Goal: Task Accomplishment & Management: Use online tool/utility

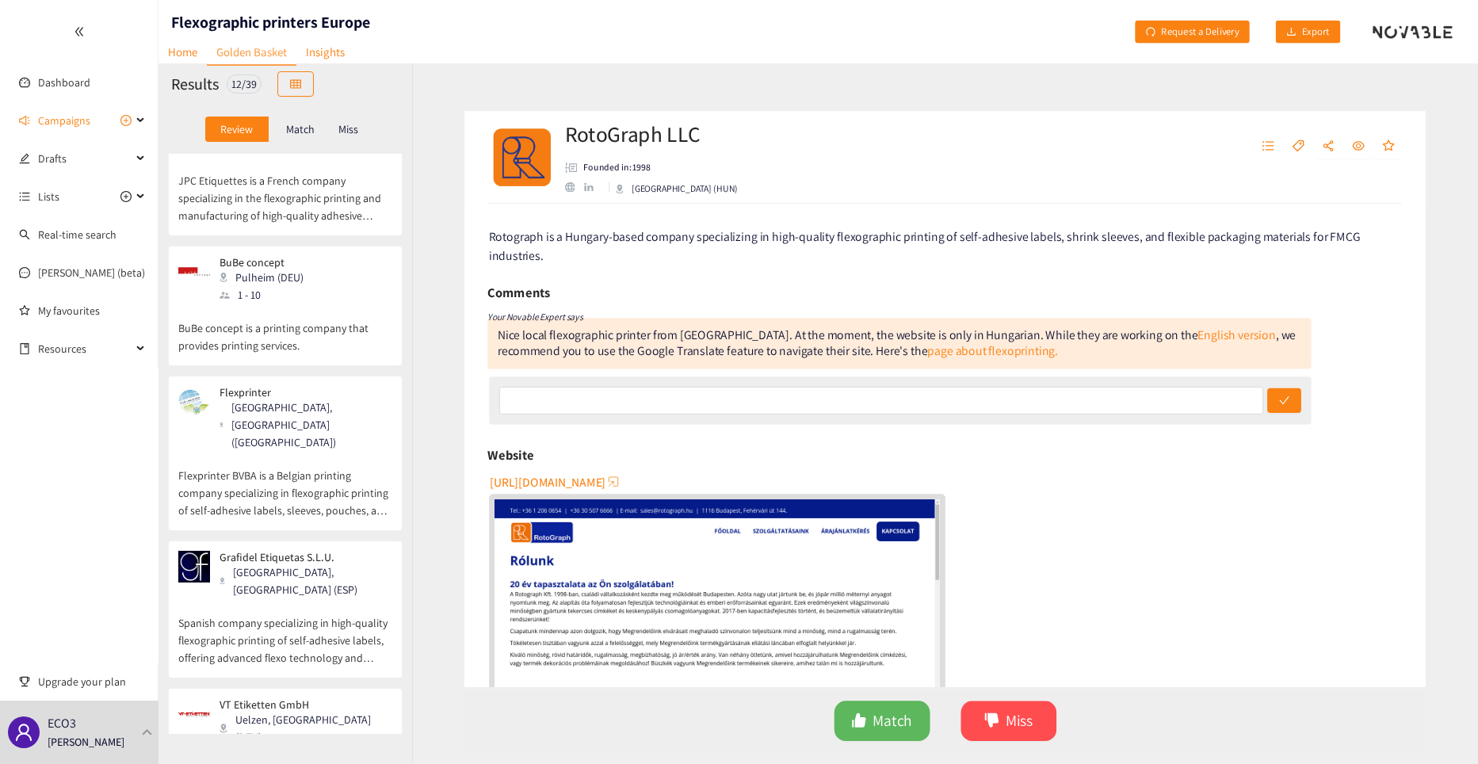
scroll to position [951, 0]
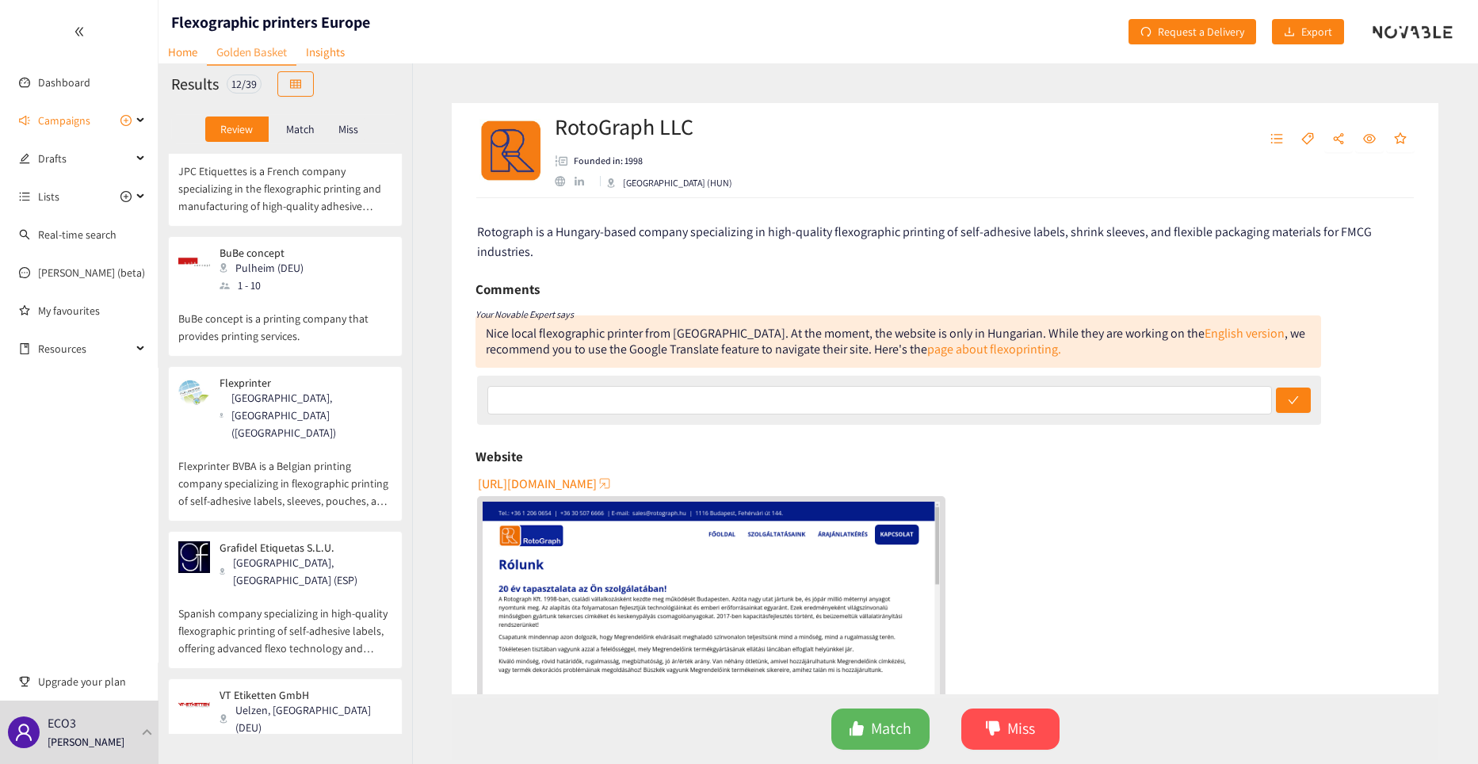
click at [313, 441] on p "Flexprinter BVBA is a Belgian printing company specializing in flexographic pri…" at bounding box center [285, 475] width 214 height 68
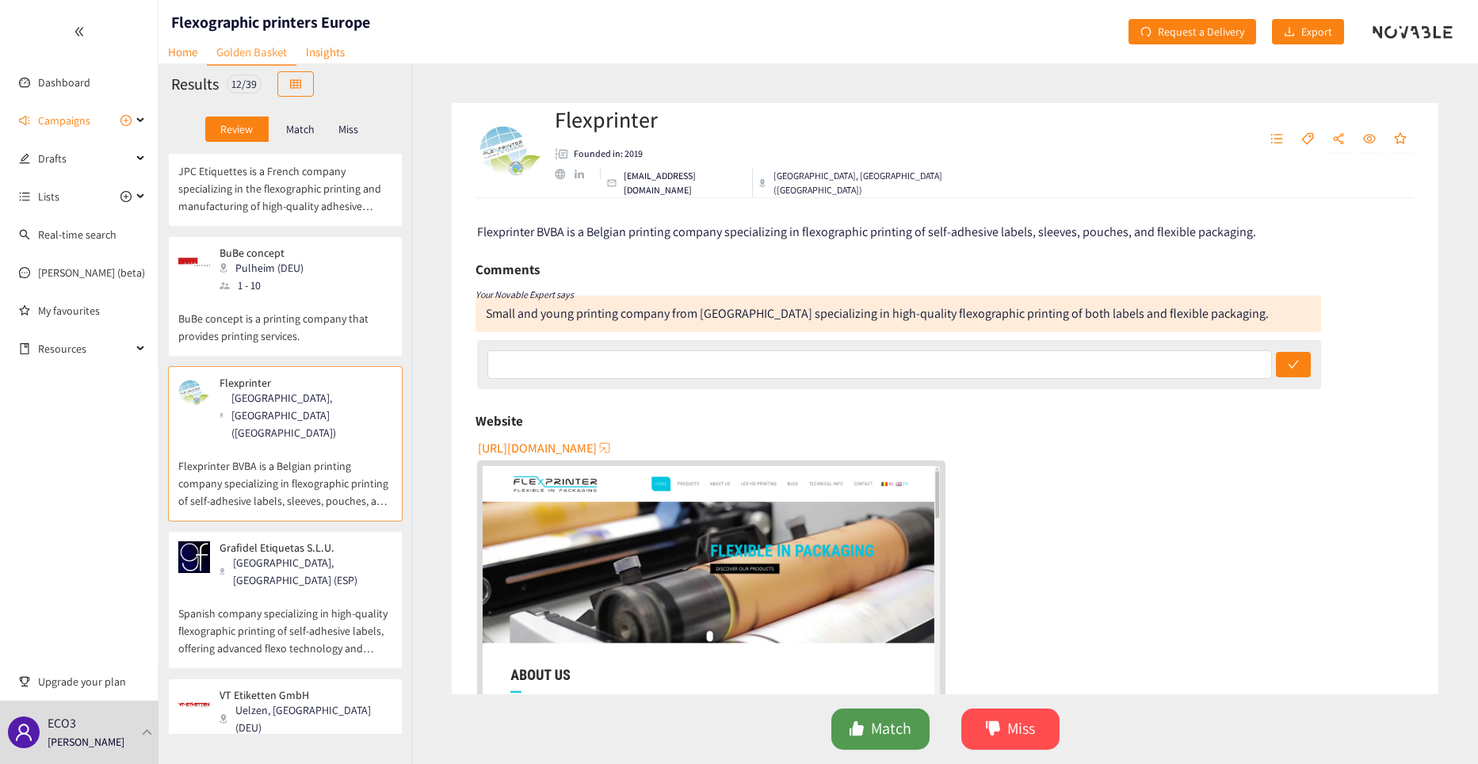
click at [869, 730] on button "Match" at bounding box center [880, 728] width 98 height 41
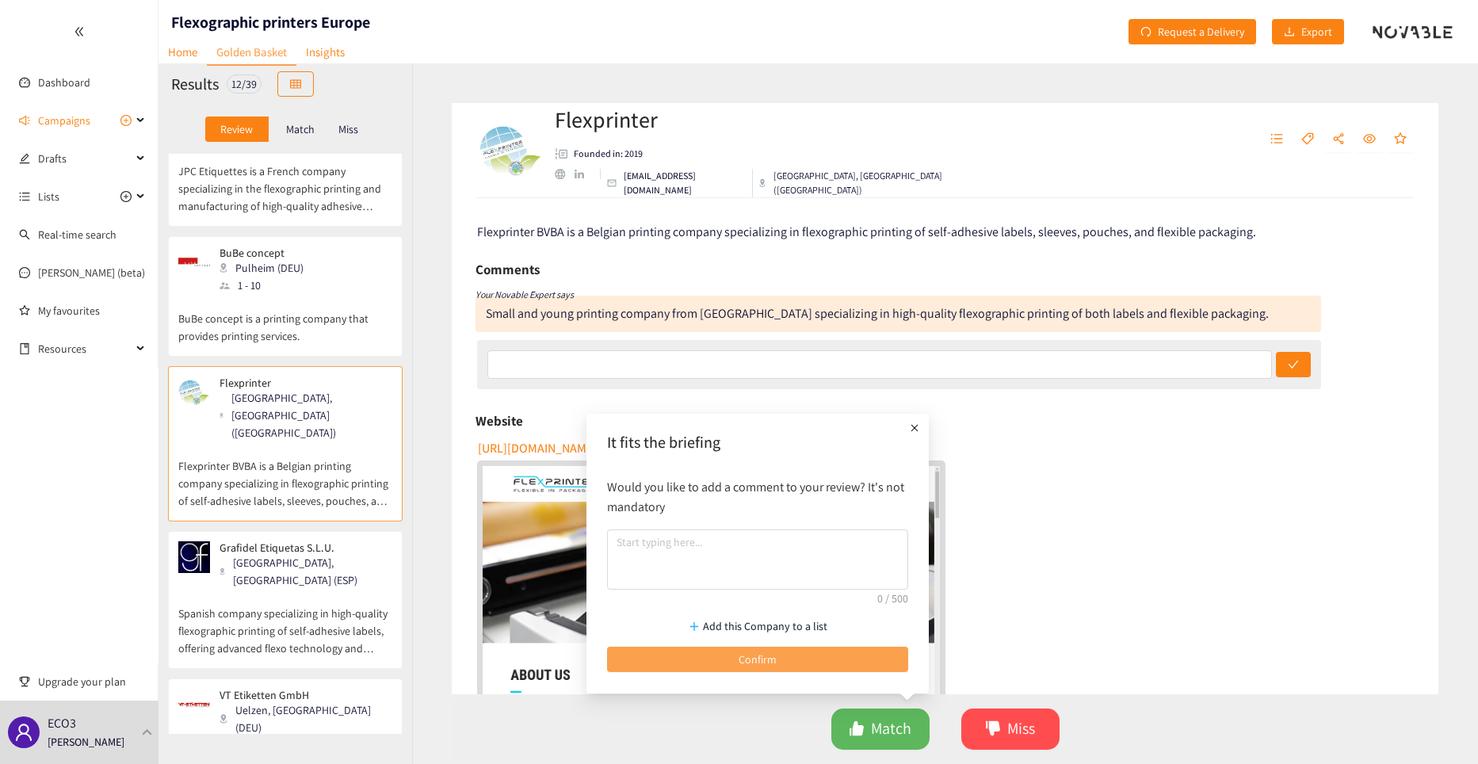
click at [742, 662] on span "Confirm" at bounding box center [757, 659] width 38 height 17
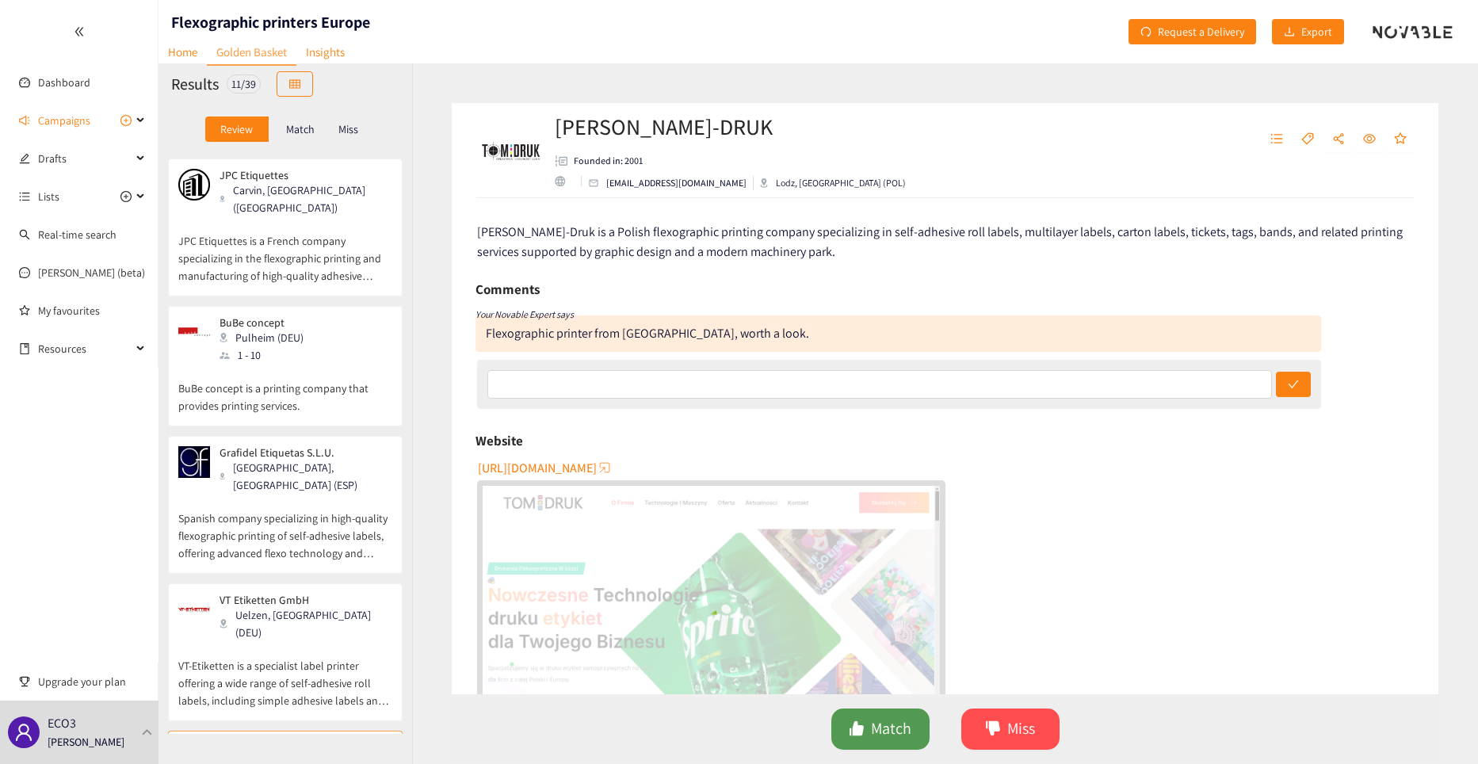
click at [875, 735] on span "Match" at bounding box center [891, 728] width 40 height 25
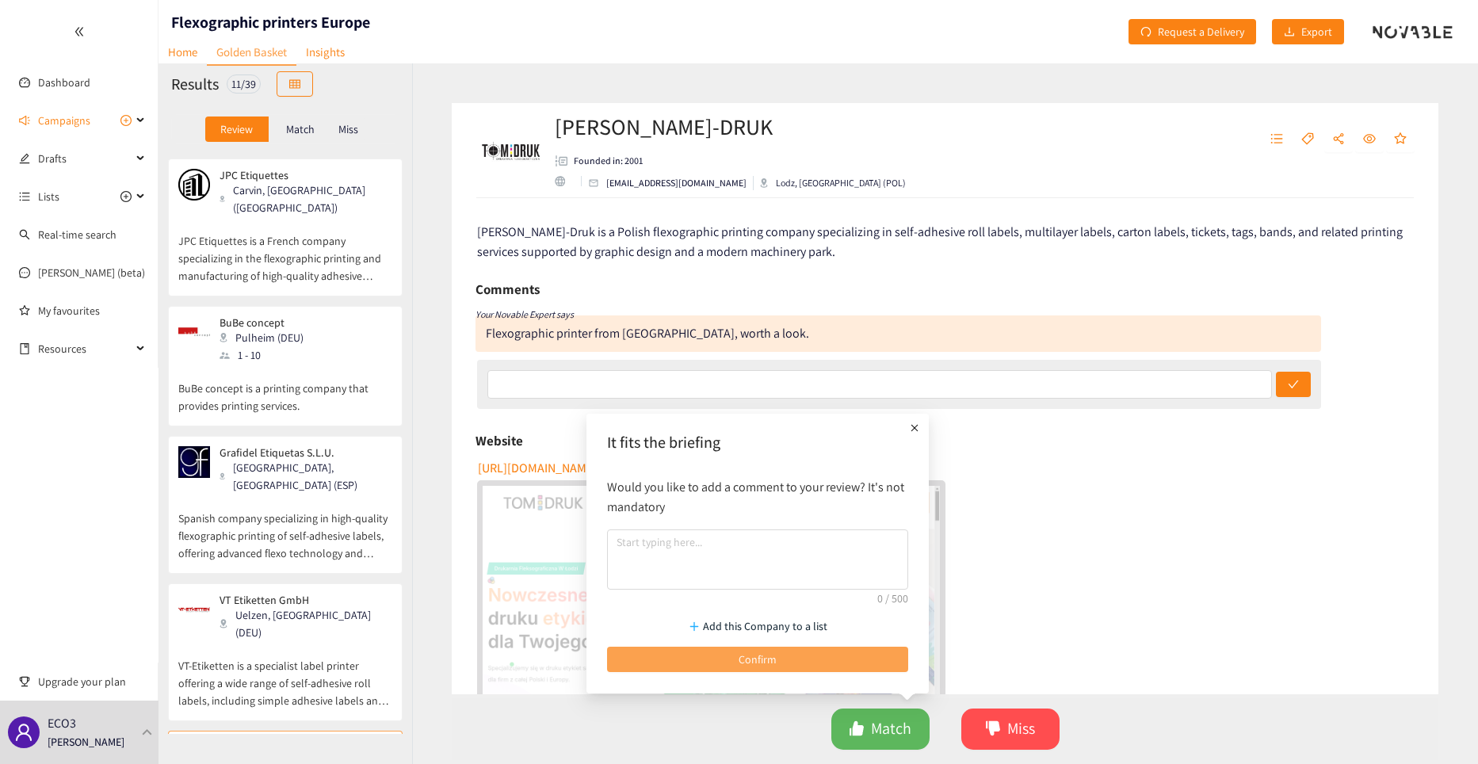
click at [746, 660] on span "Confirm" at bounding box center [757, 659] width 38 height 17
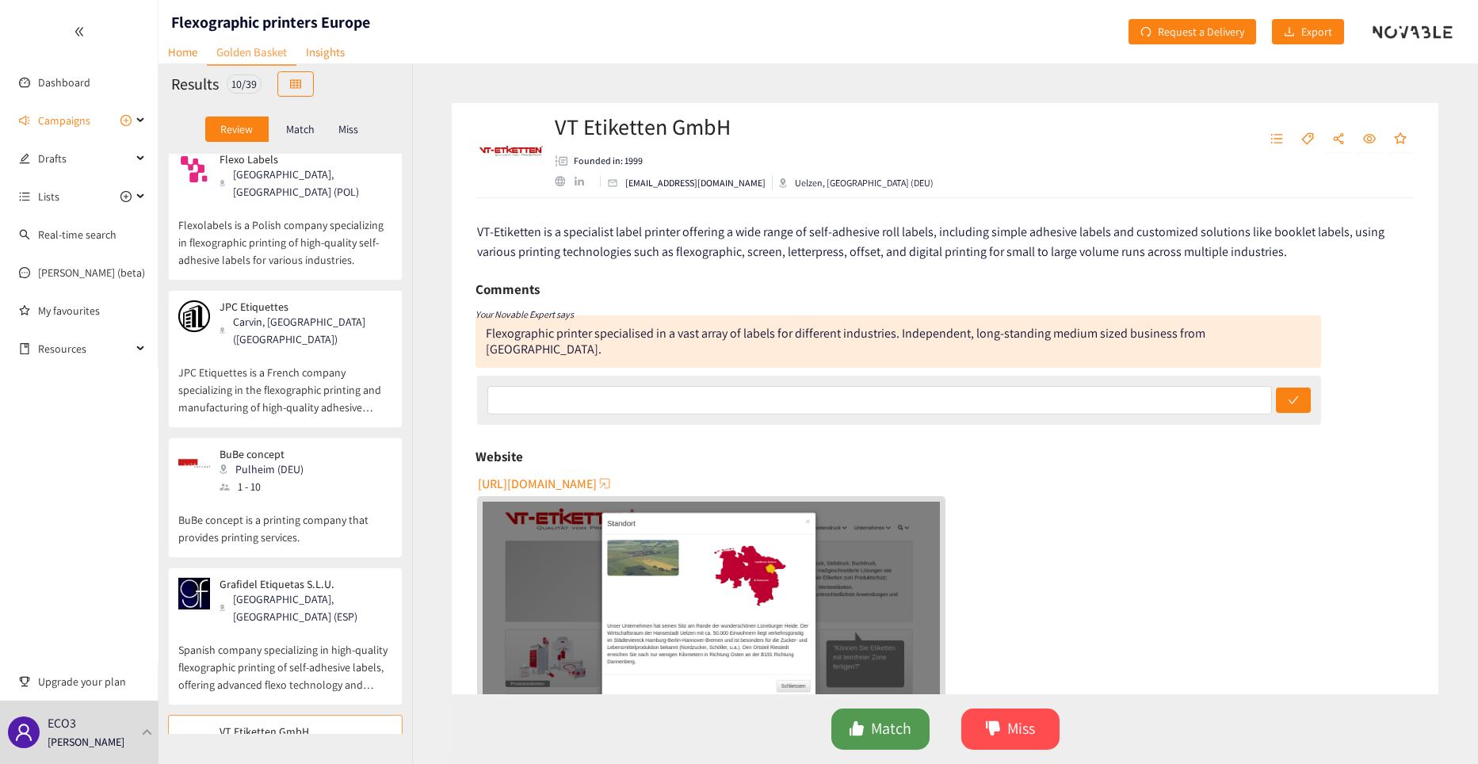
click at [891, 735] on span "Match" at bounding box center [891, 728] width 40 height 25
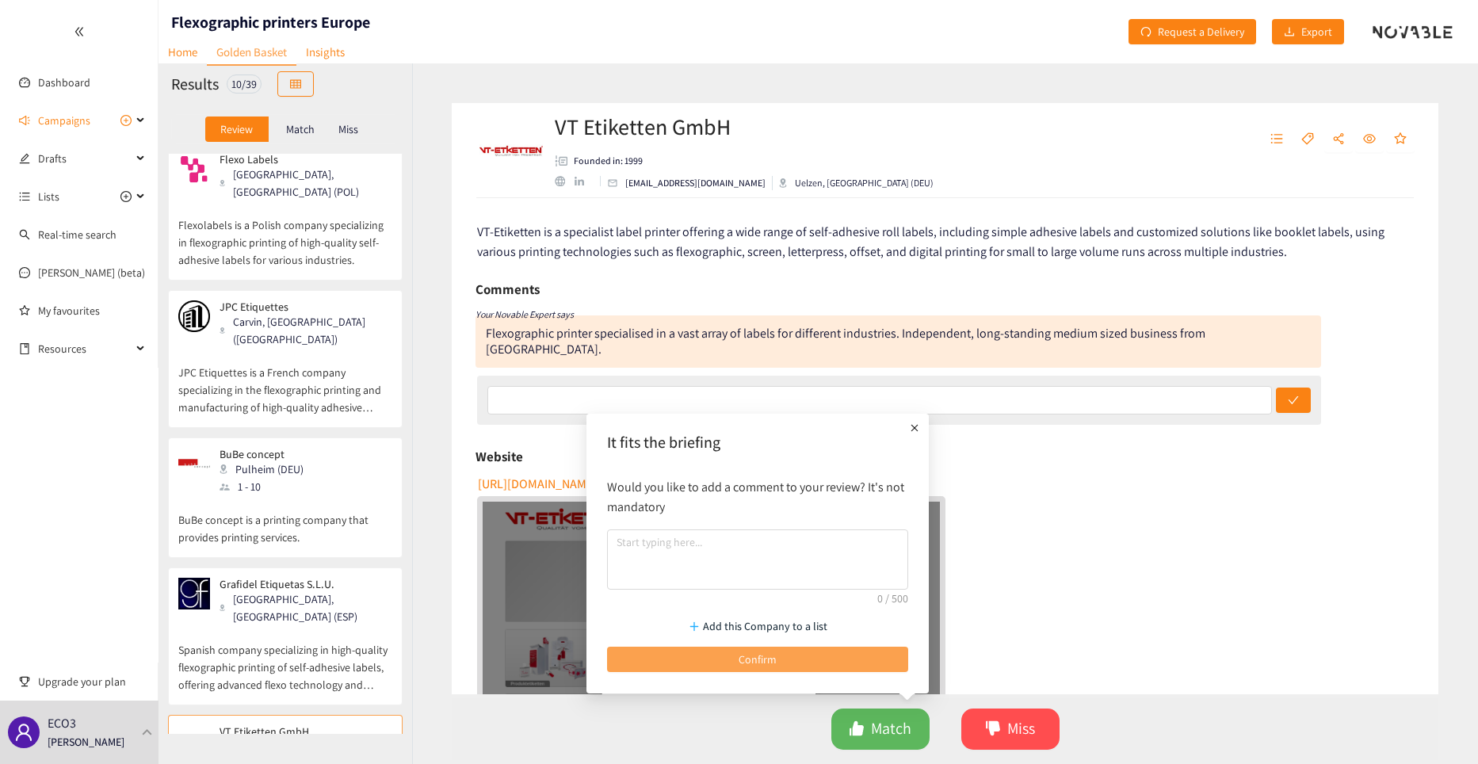
click at [756, 661] on span "Confirm" at bounding box center [757, 659] width 38 height 17
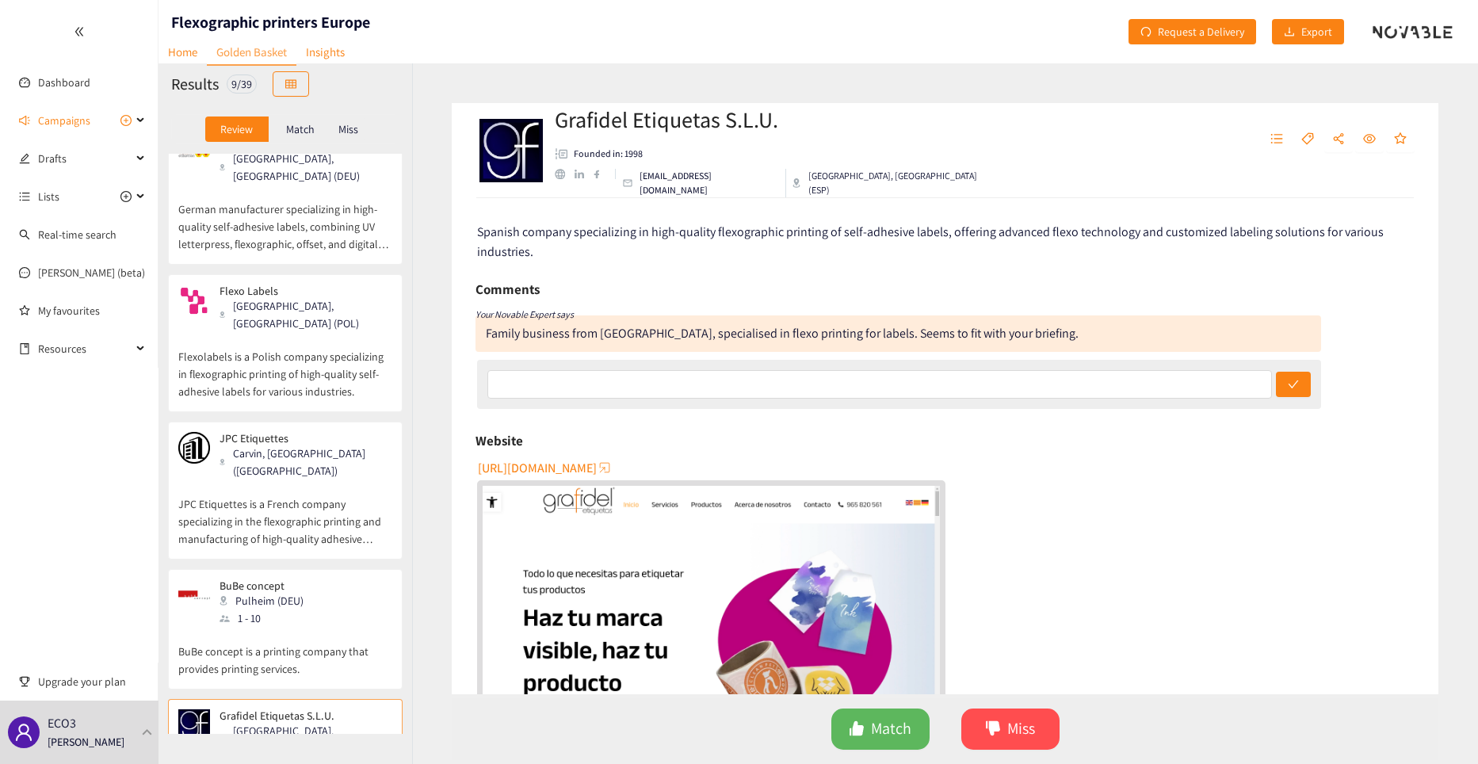
click at [868, 723] on button "Match" at bounding box center [880, 728] width 98 height 41
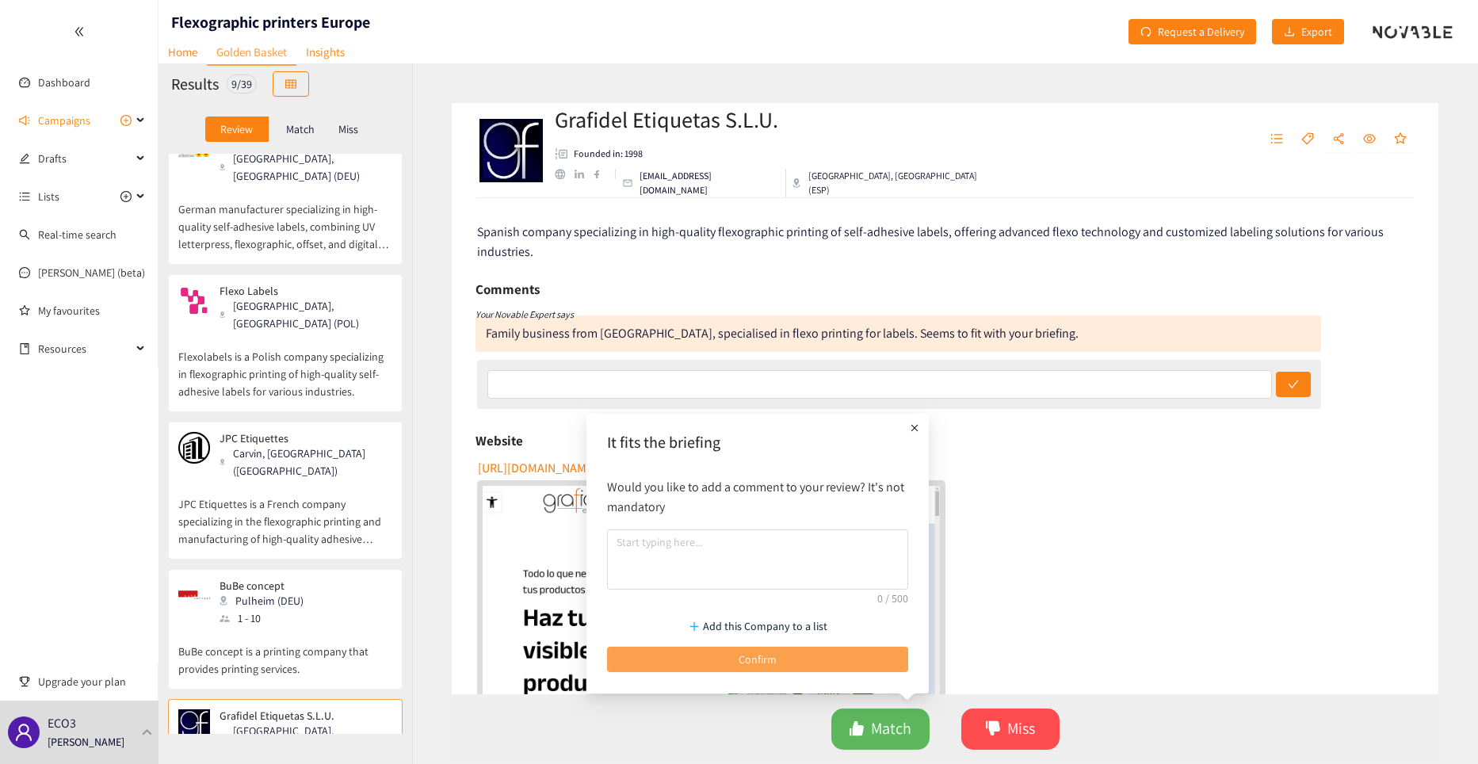
click at [758, 659] on span "Confirm" at bounding box center [757, 659] width 38 height 17
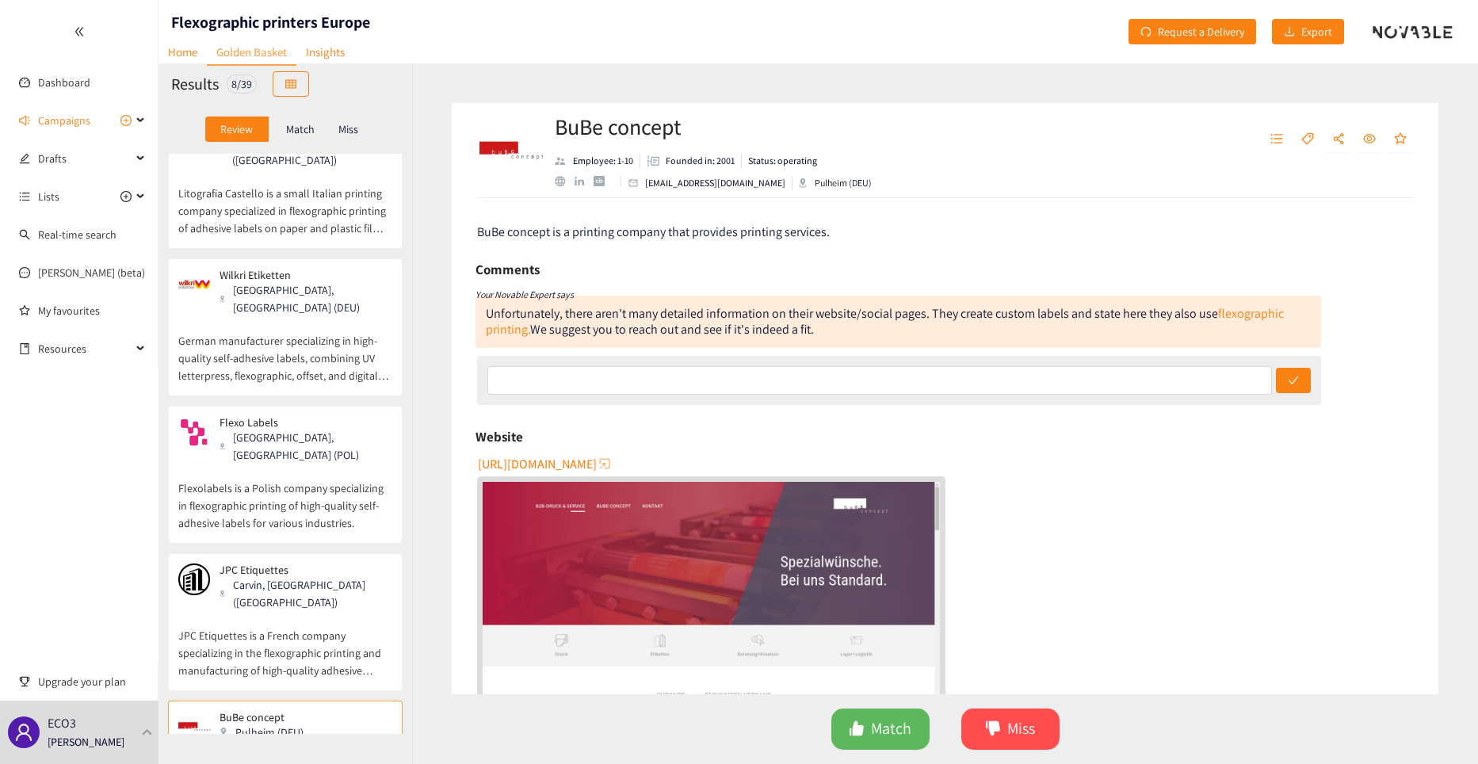
click at [272, 316] on p "German manufacturer specializing in high-quality self-adhesive labels, combinin…" at bounding box center [285, 350] width 214 height 68
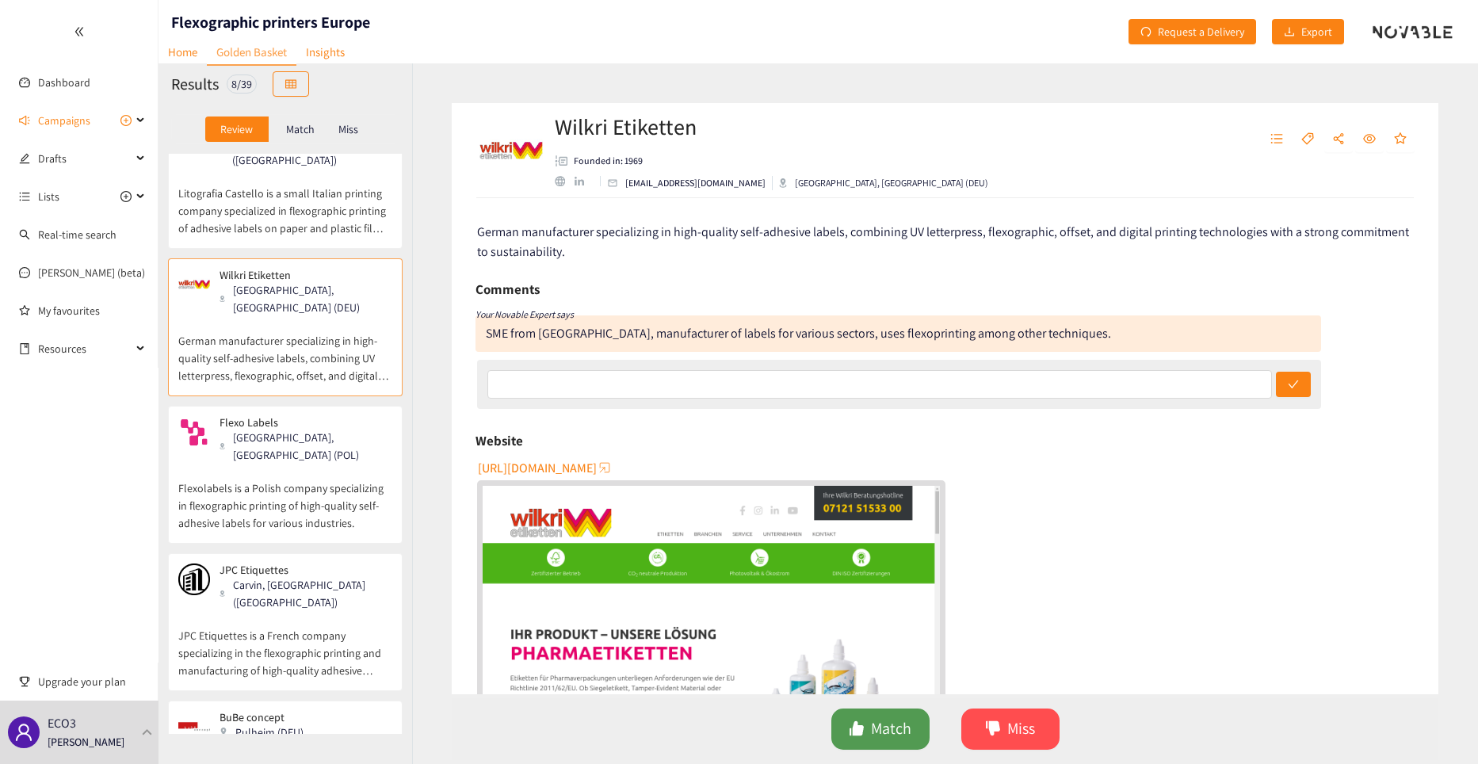
click at [863, 726] on icon "like" at bounding box center [856, 728] width 14 height 14
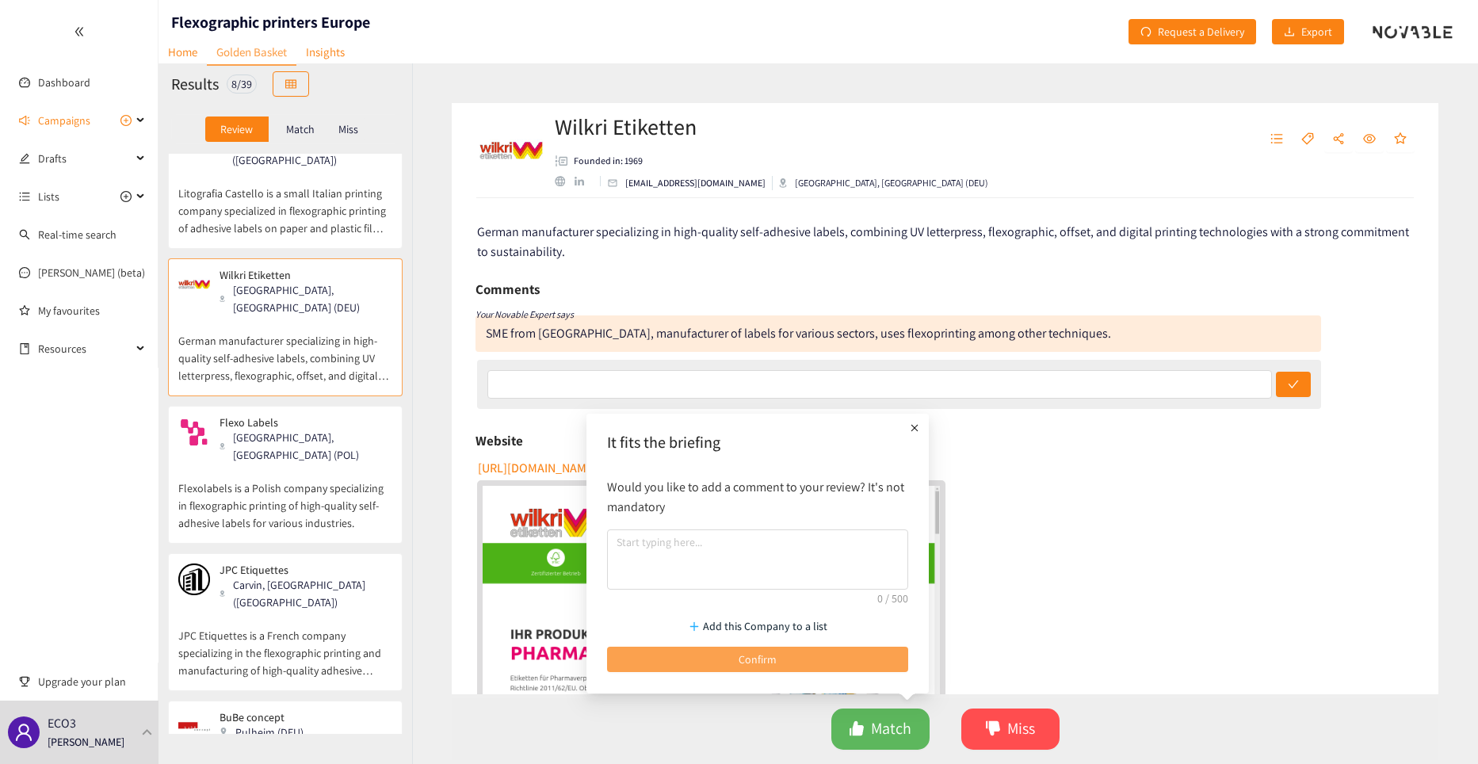
click at [757, 660] on span "Confirm" at bounding box center [757, 659] width 38 height 17
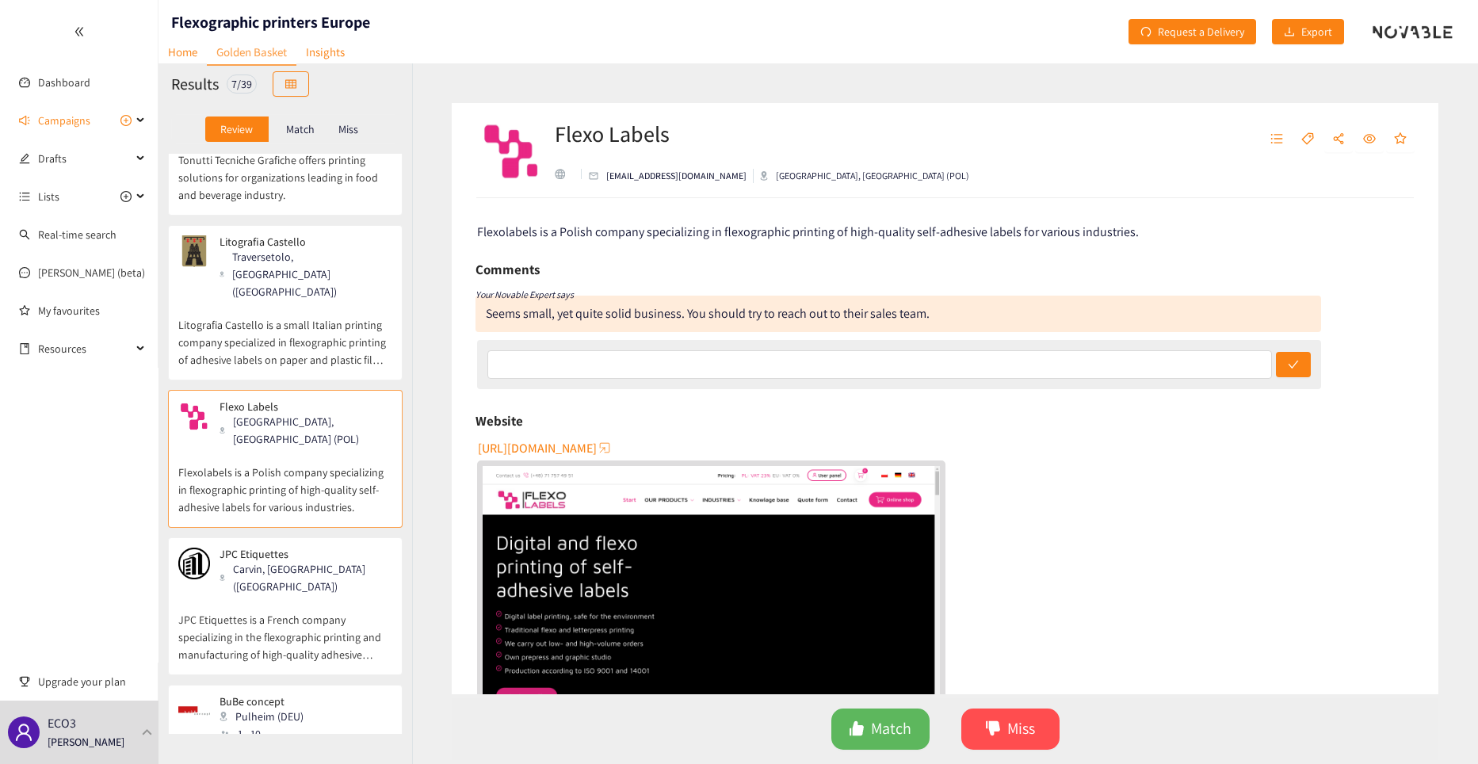
click at [344, 300] on p "Litografia Castello is a small Italian printing company specialized in flexogra…" at bounding box center [285, 334] width 214 height 68
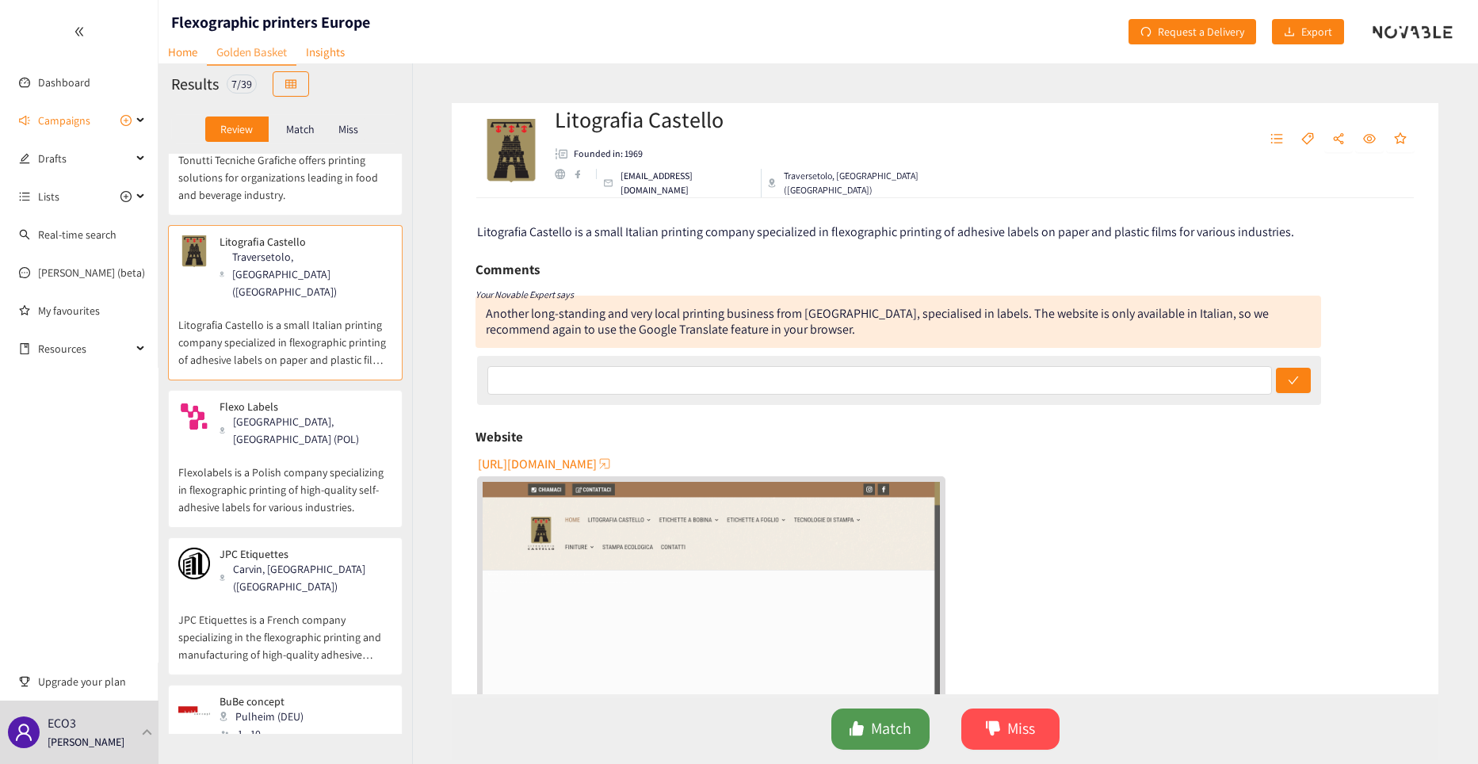
click at [860, 731] on icon "like" at bounding box center [856, 728] width 14 height 14
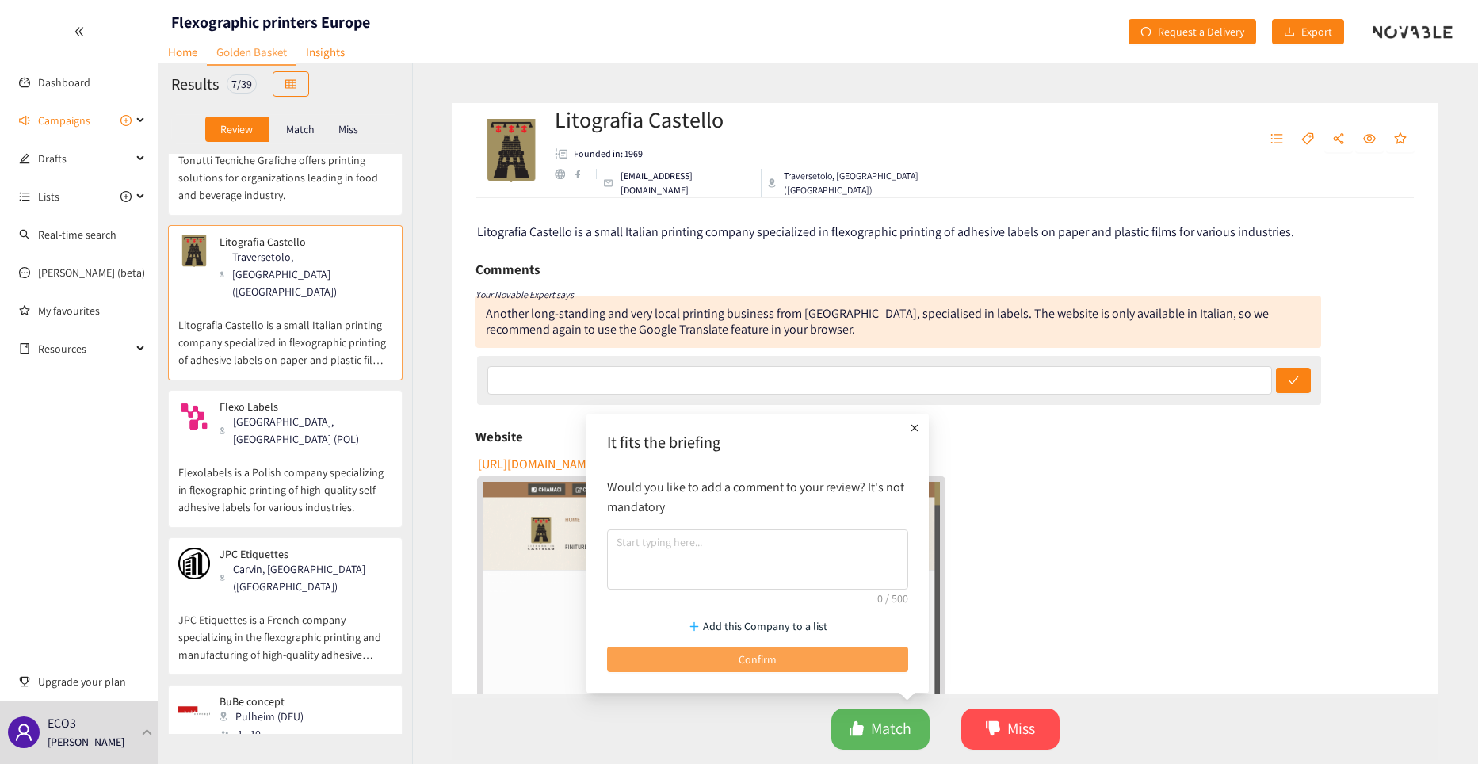
click at [787, 659] on button "Confirm" at bounding box center [757, 659] width 301 height 25
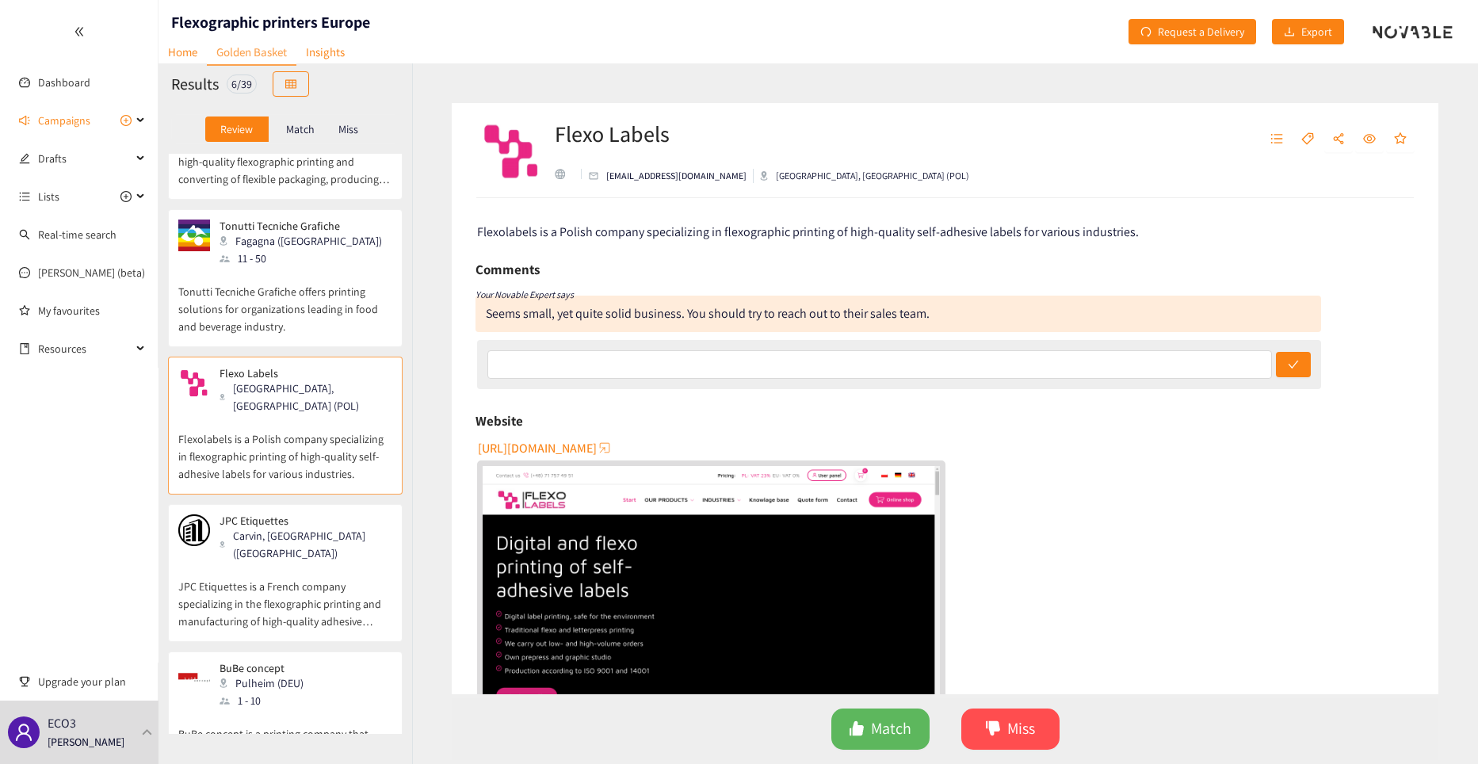
click at [353, 250] on div "Tonutti Tecniche Grafiche Fagagna ([GEOGRAPHIC_DATA]) 11 - 50" at bounding box center [285, 243] width 214 height 48
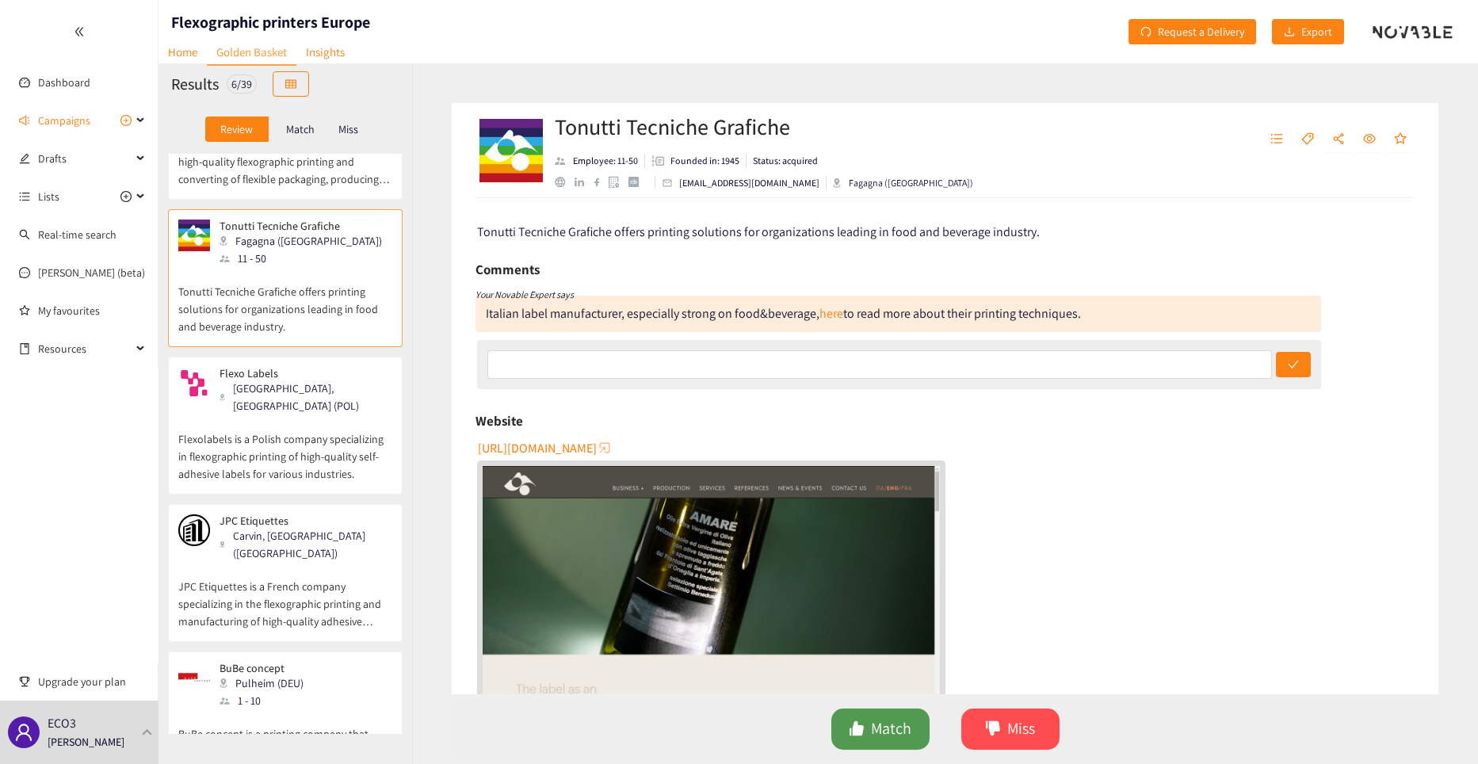
click at [864, 729] on icon "like" at bounding box center [857, 728] width 16 height 16
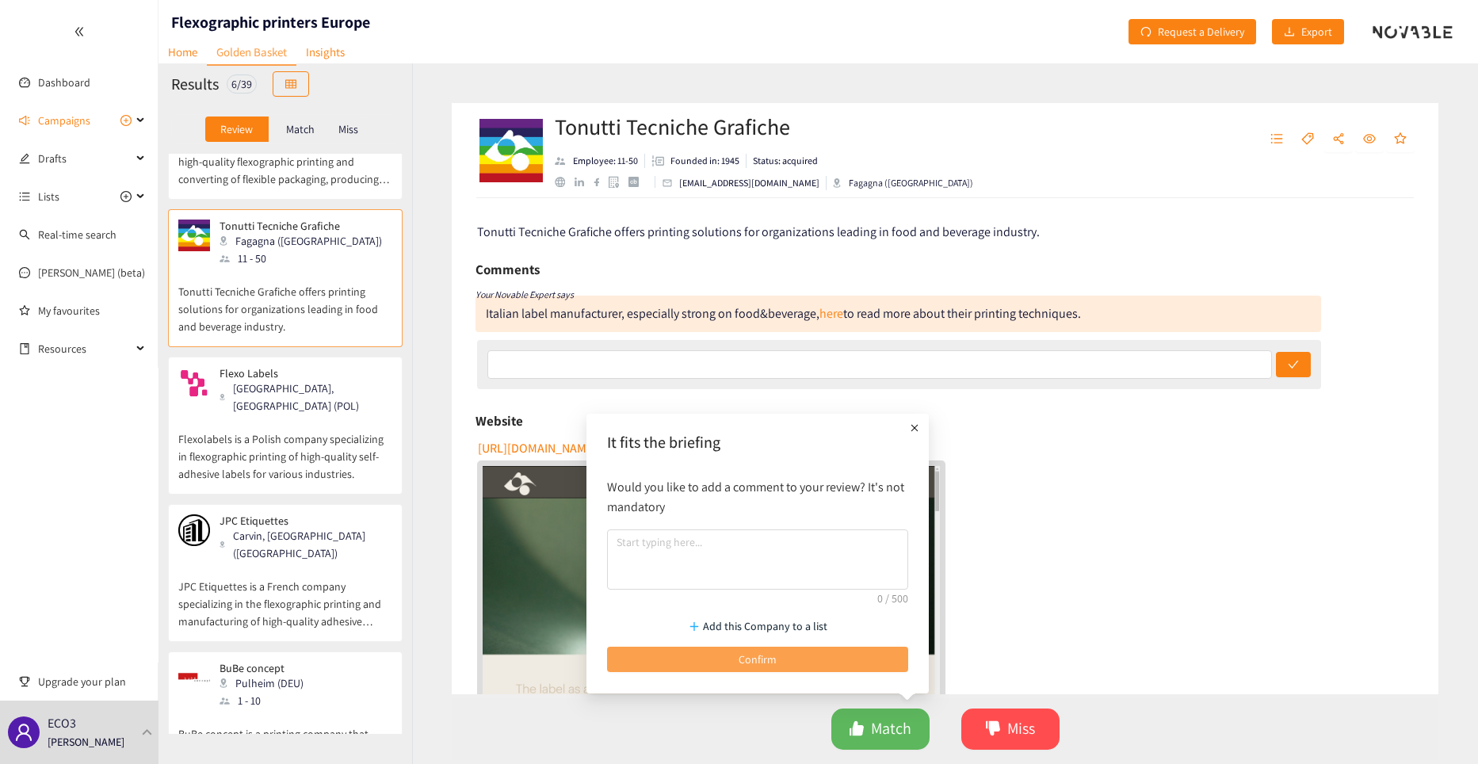
click at [749, 665] on span "Confirm" at bounding box center [757, 659] width 38 height 17
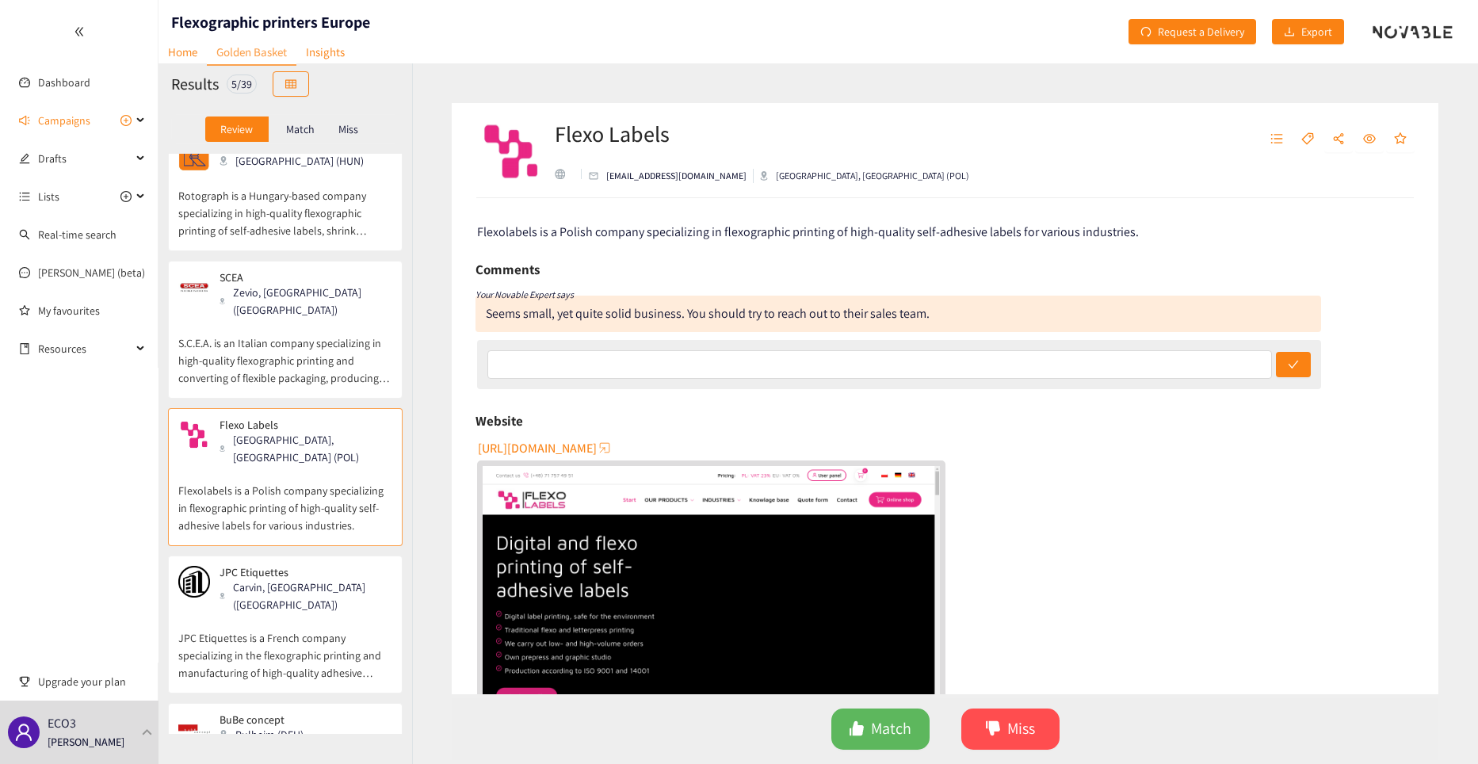
scroll to position [0, 0]
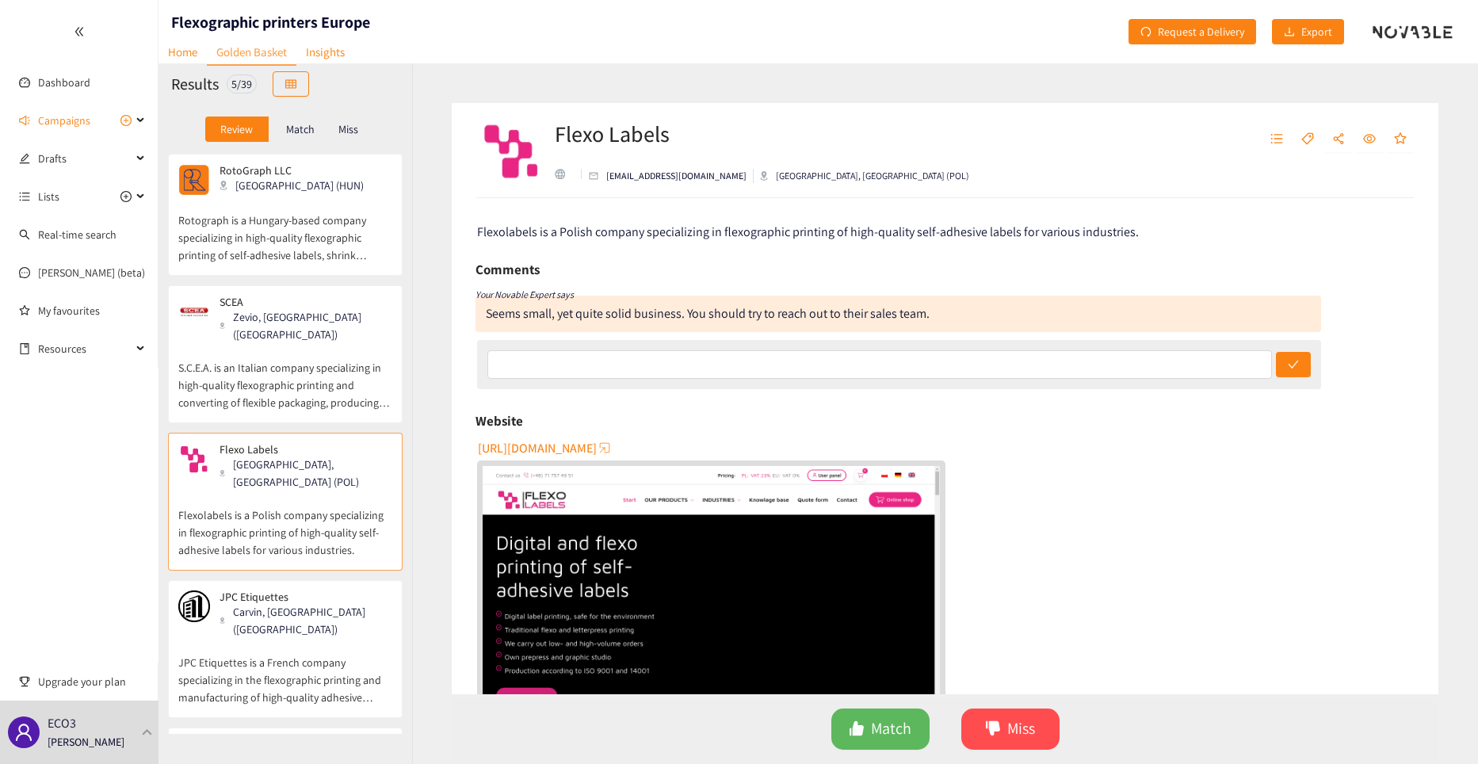
click at [331, 223] on p "Rotograph is a Hungary-based company specializing in high-quality flexographic …" at bounding box center [285, 230] width 214 height 68
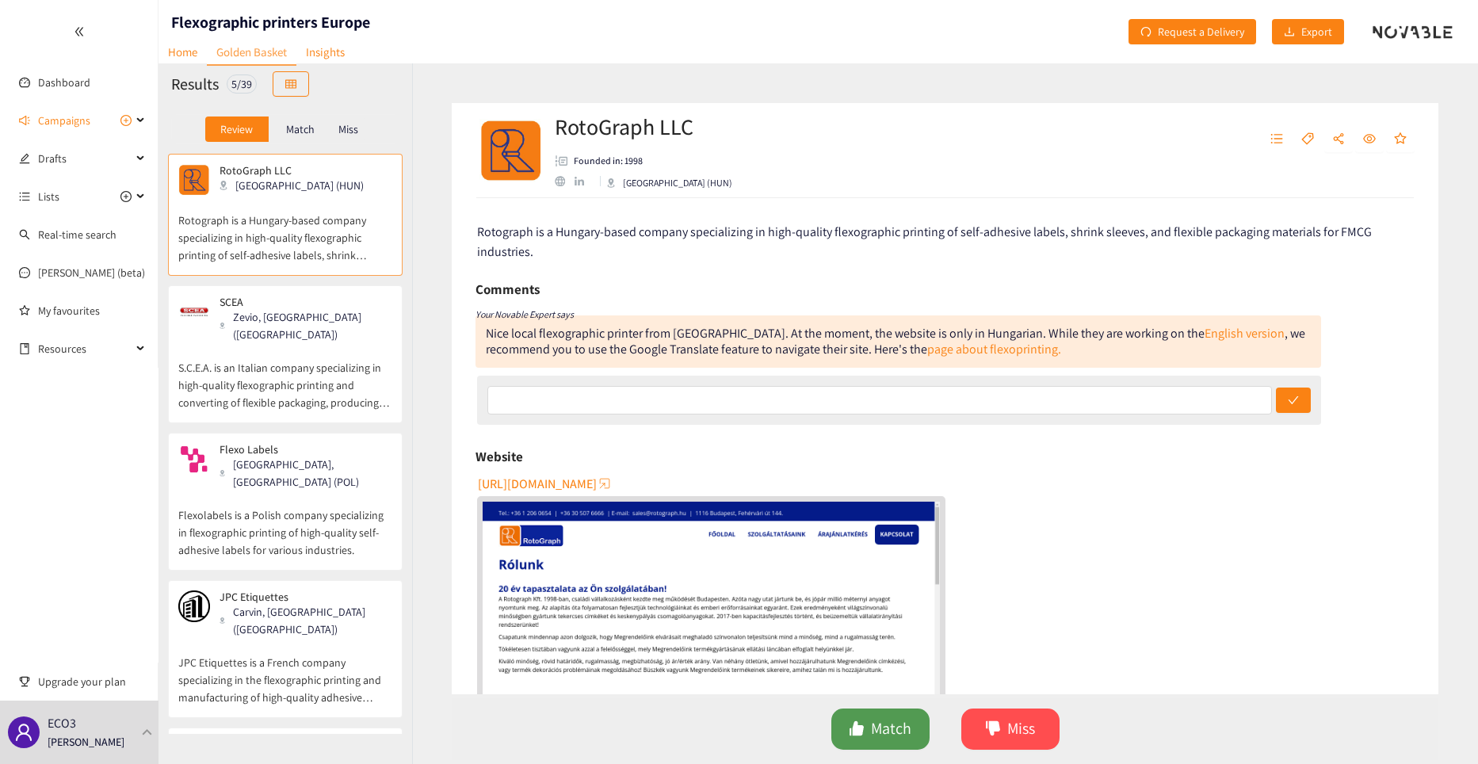
click at [893, 730] on span "Match" at bounding box center [891, 728] width 40 height 25
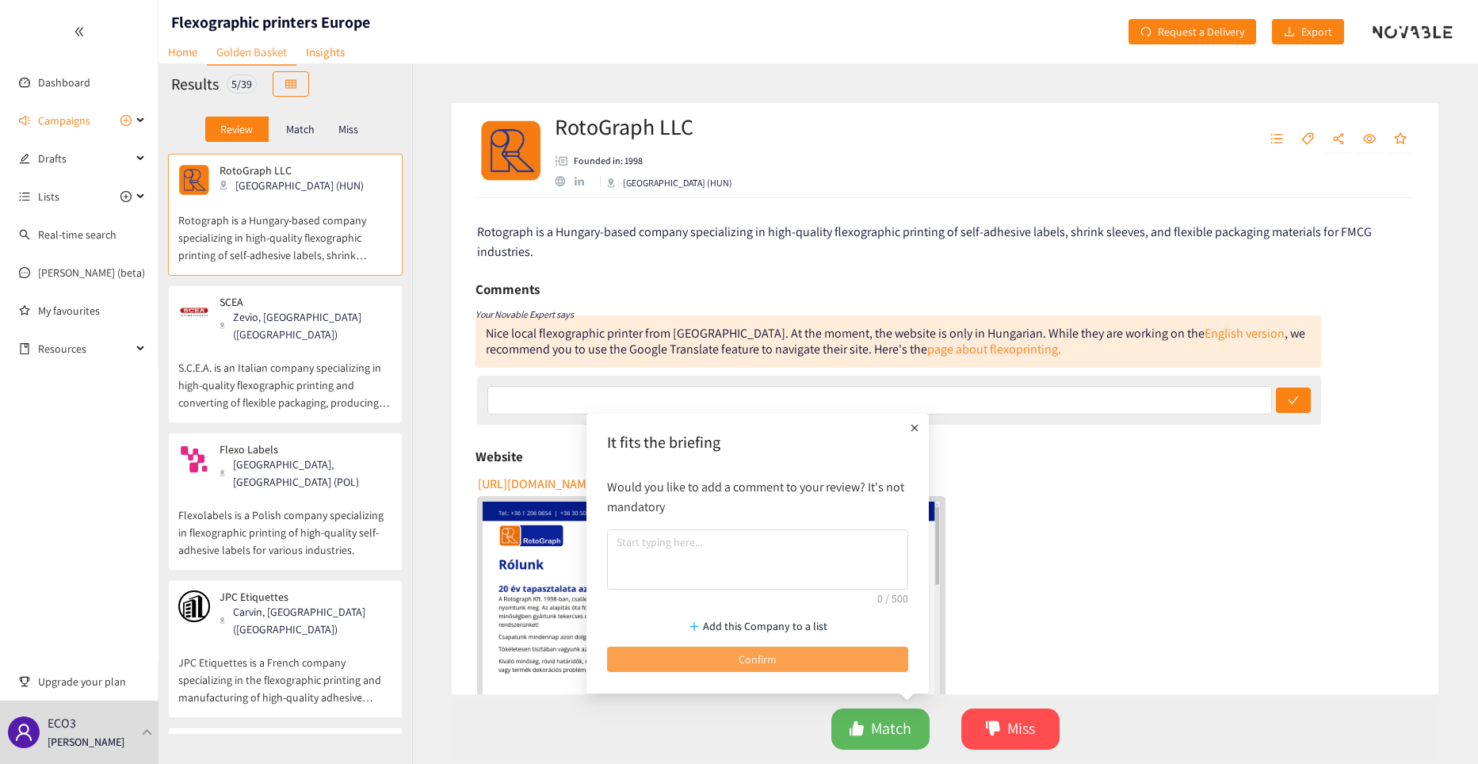
click at [650, 657] on button "Confirm" at bounding box center [757, 659] width 301 height 25
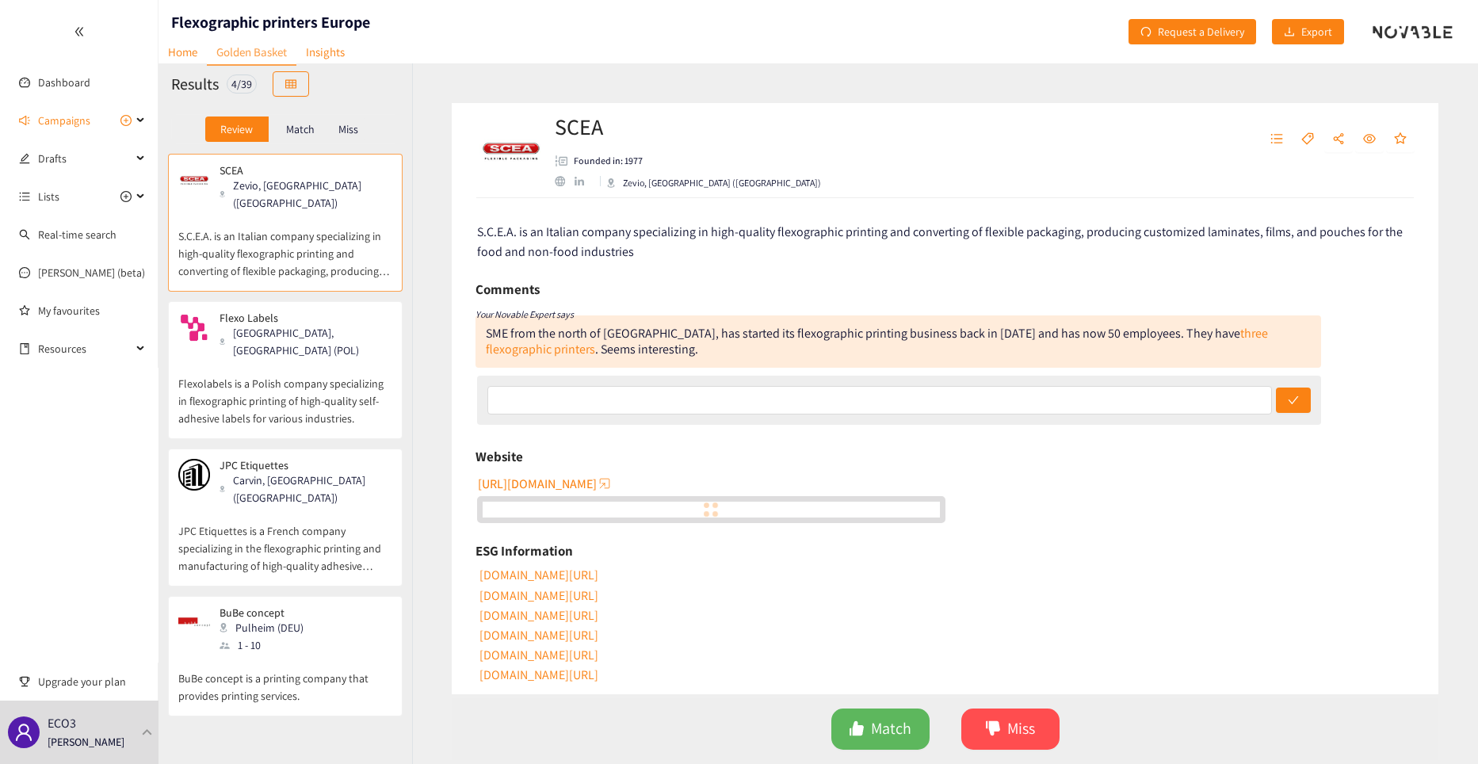
click at [297, 359] on p "Flexolabels is a Polish company specializing in flexographic printing of high-q…" at bounding box center [285, 393] width 214 height 68
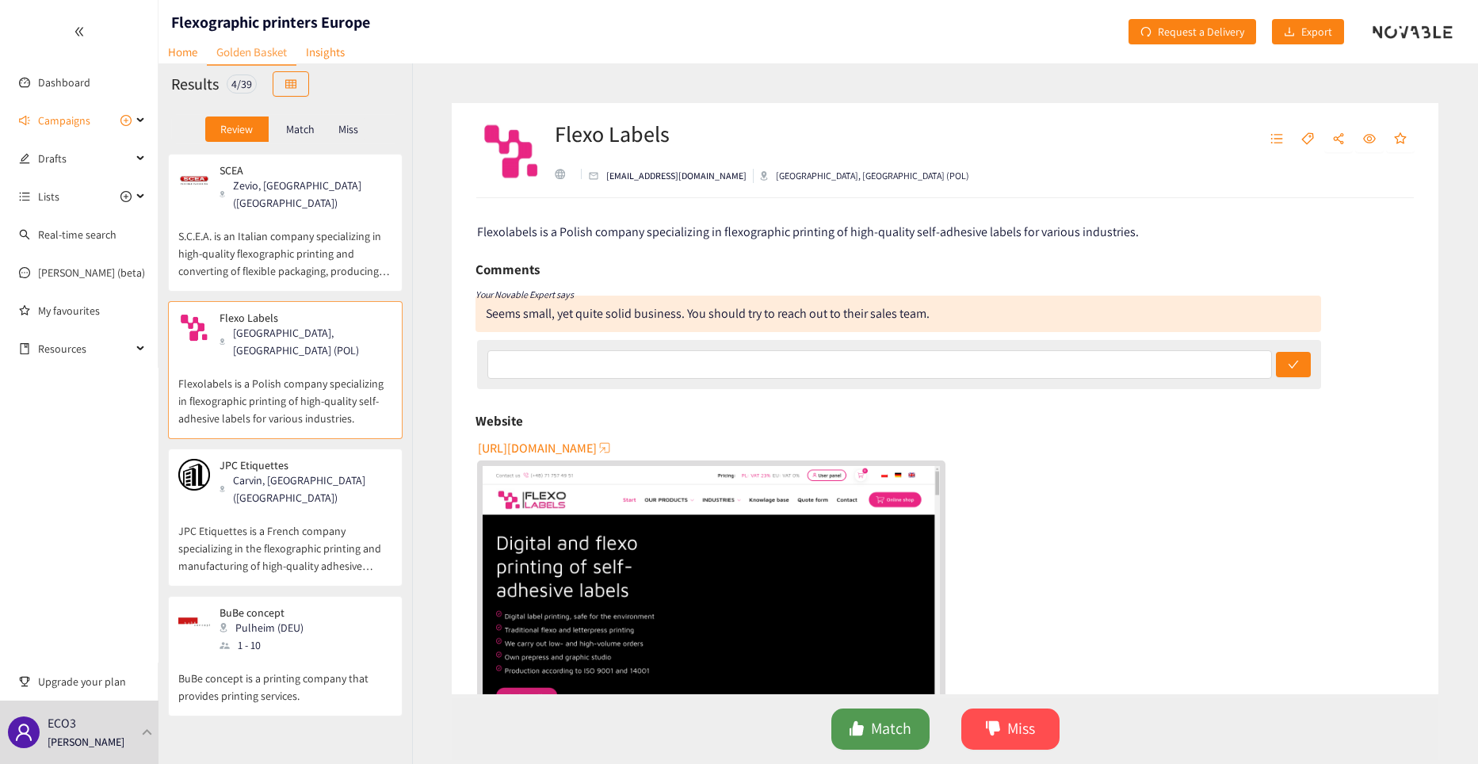
click at [889, 727] on span "Match" at bounding box center [891, 728] width 40 height 25
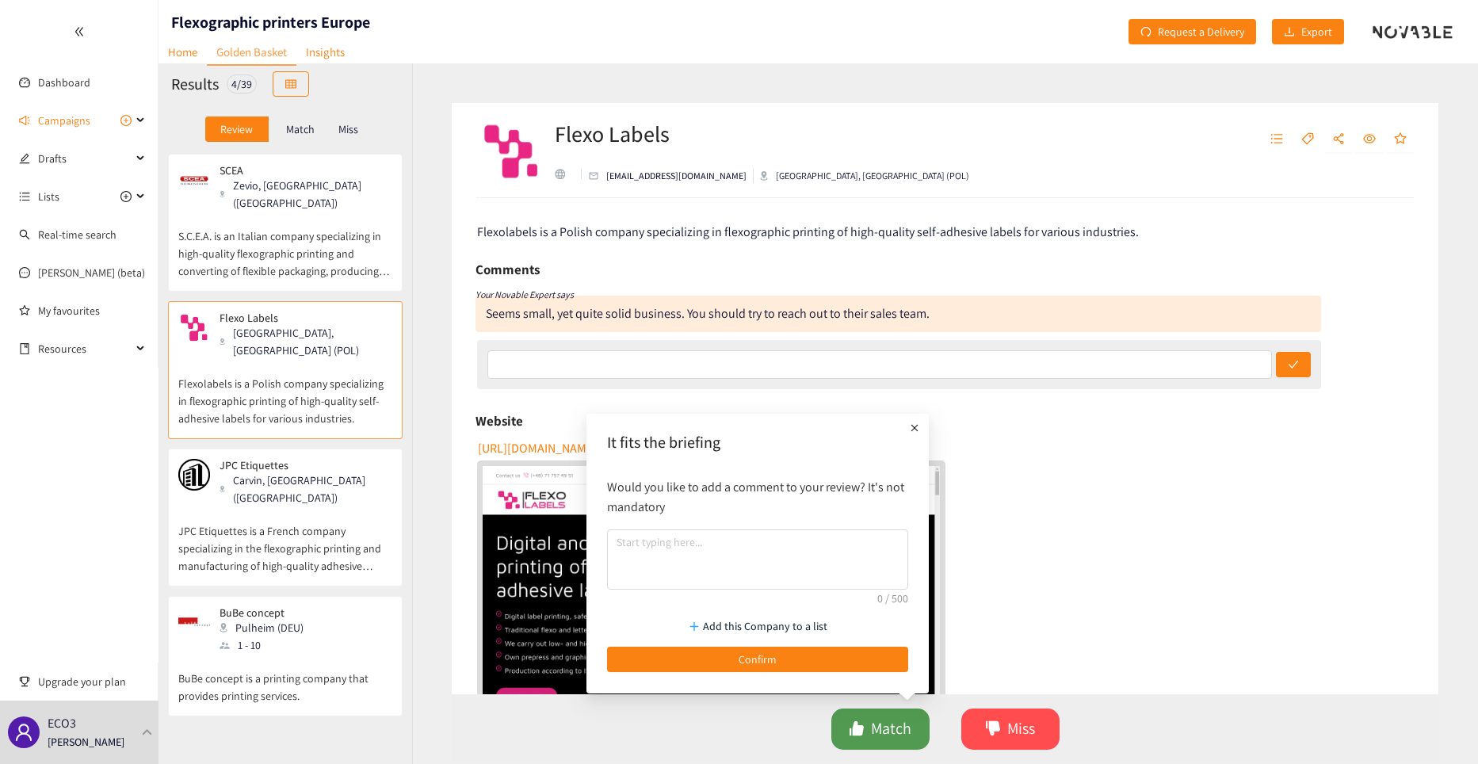
click at [874, 730] on span "Match" at bounding box center [891, 728] width 40 height 25
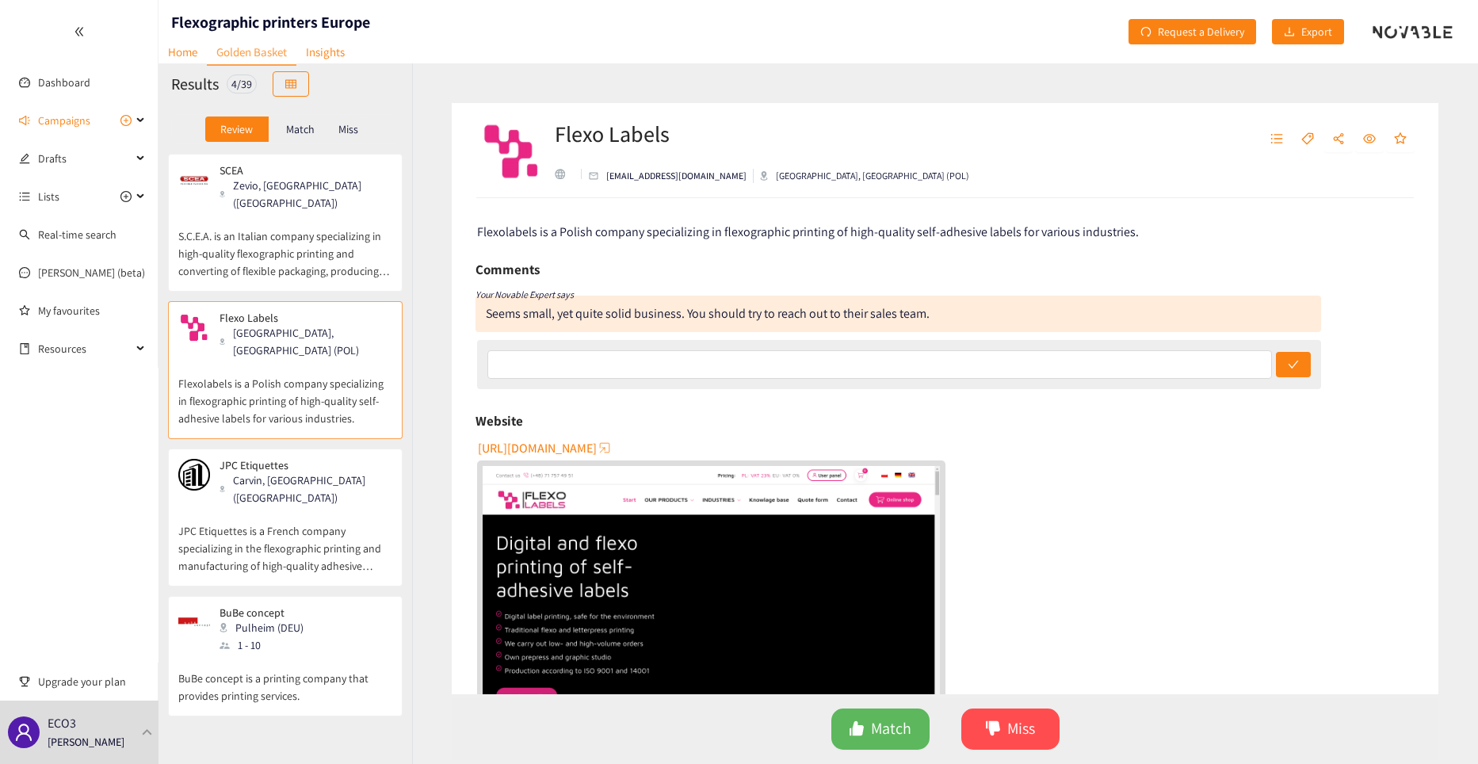
click at [300, 506] on p "JPC Etiquettes is a French company specializing in the flexographic printing an…" at bounding box center [285, 540] width 214 height 68
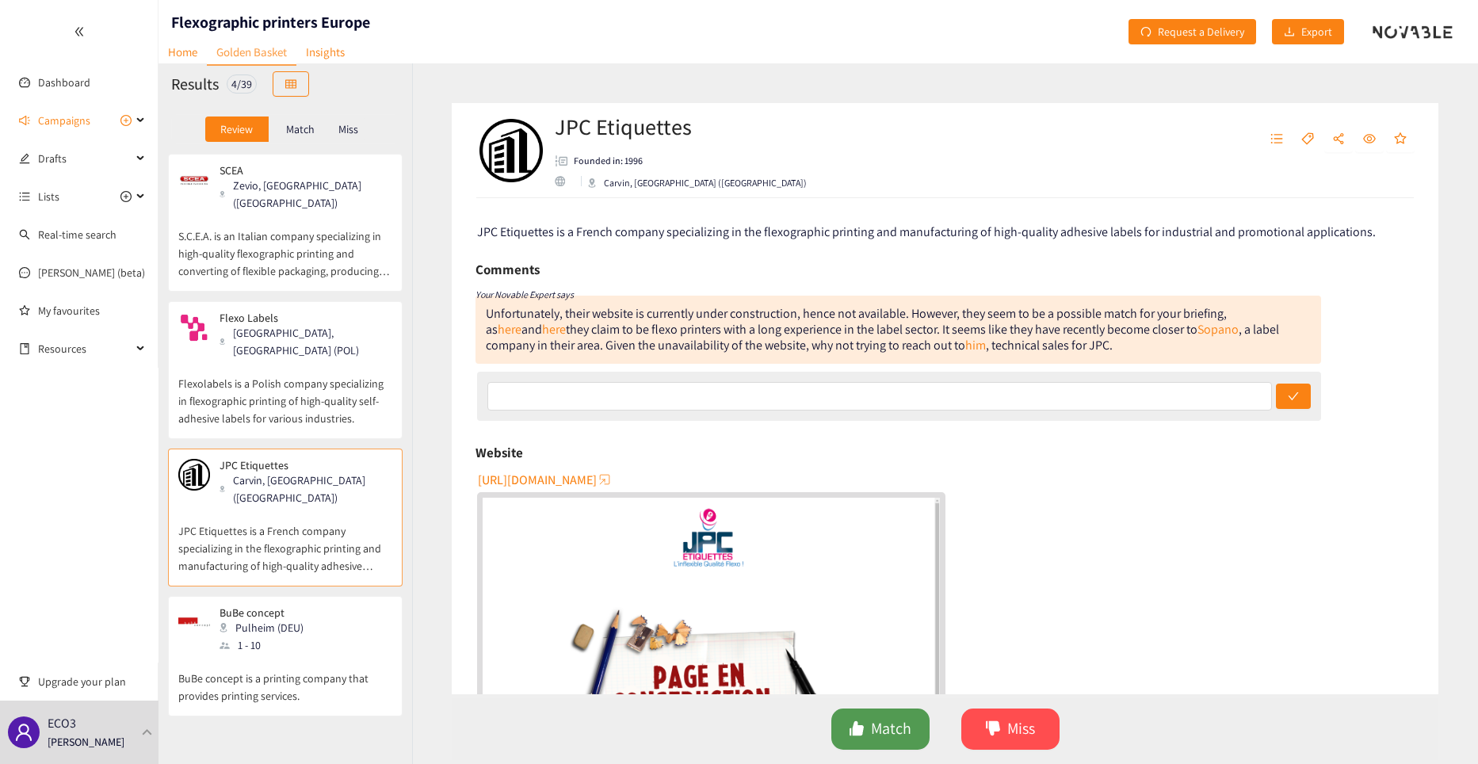
click at [889, 741] on span "Match" at bounding box center [891, 728] width 40 height 25
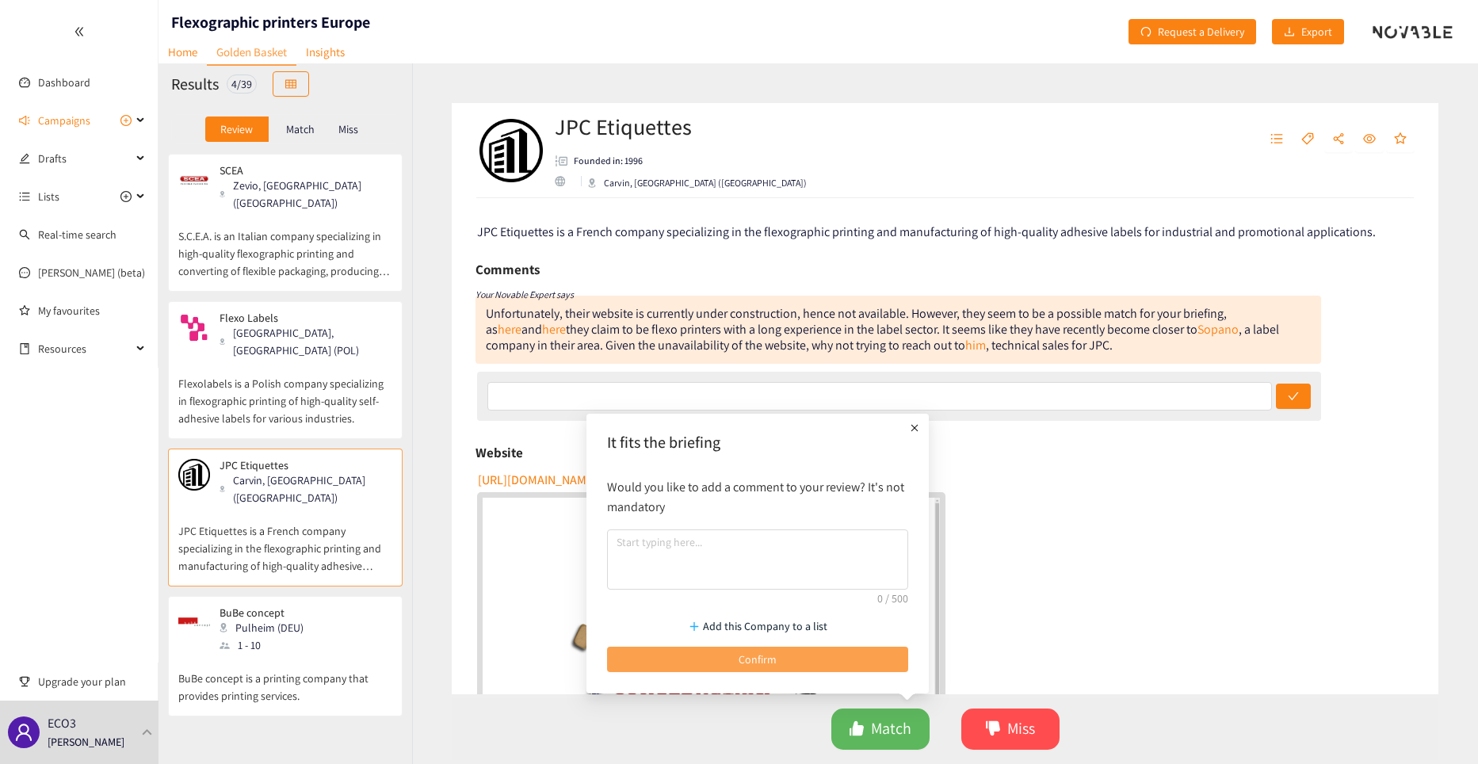
click at [759, 661] on span "Confirm" at bounding box center [757, 659] width 38 height 17
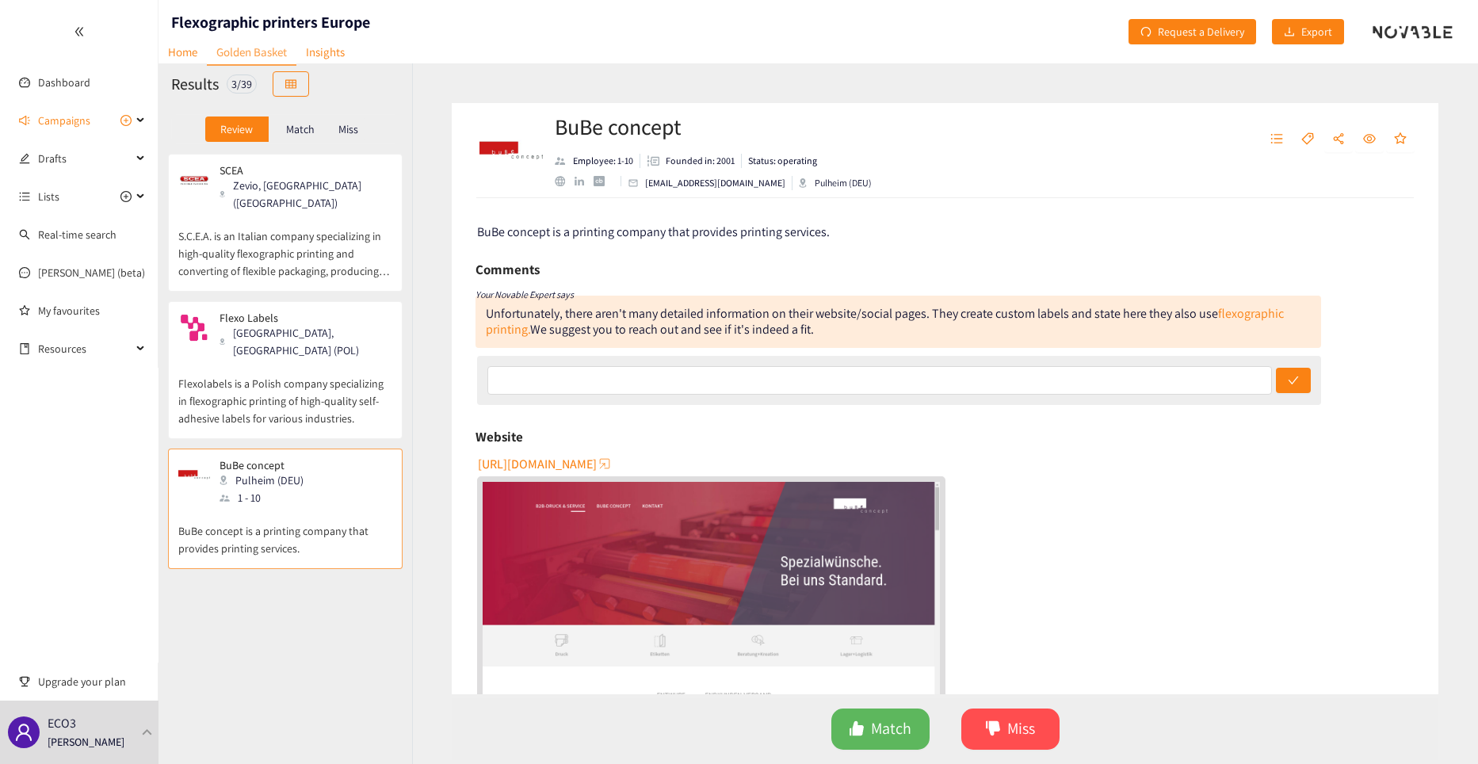
click at [280, 489] on div "1 - 10" at bounding box center [266, 497] width 94 height 17
click at [255, 359] on p "Flexolabels is a Polish company specializing in flexographic printing of high-q…" at bounding box center [285, 393] width 214 height 68
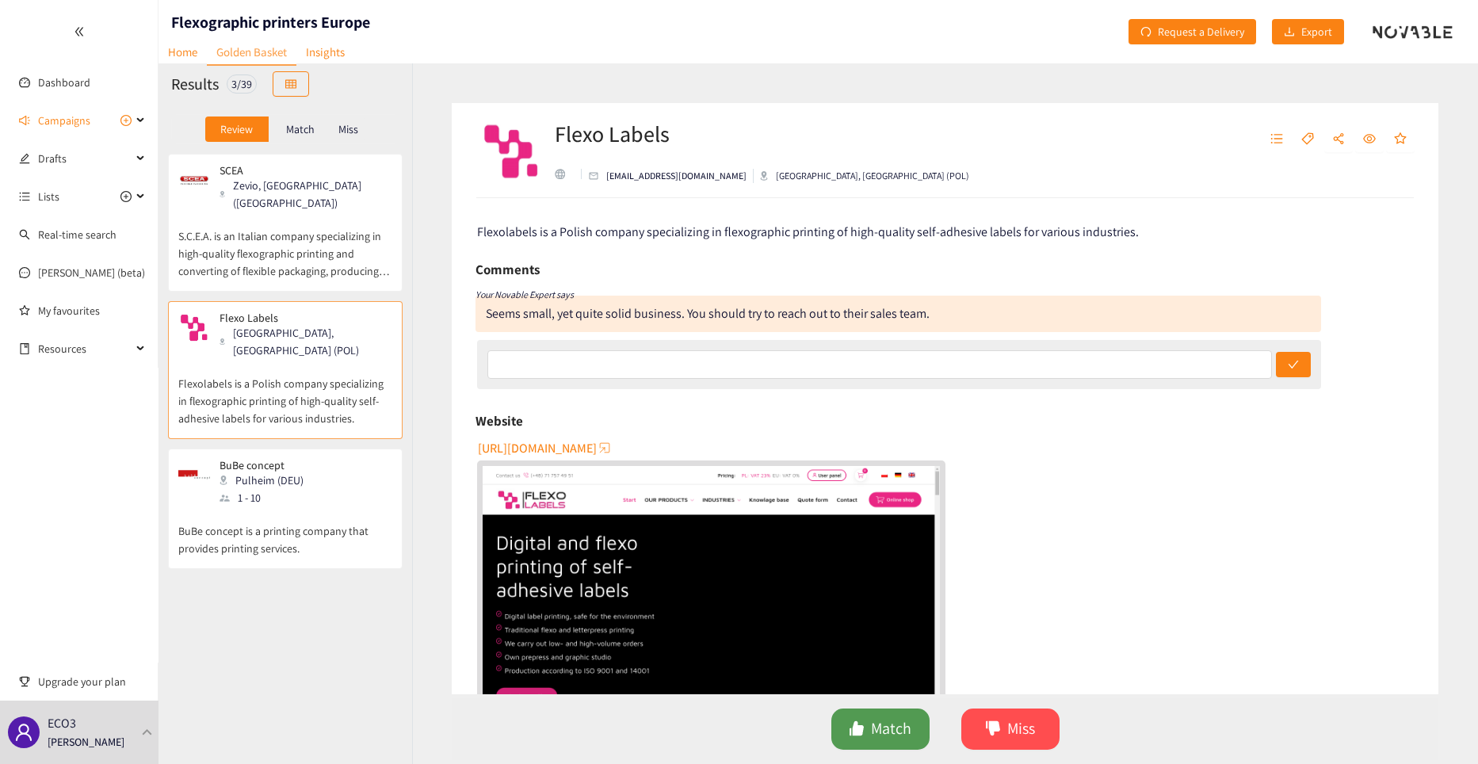
click at [868, 730] on button "Match" at bounding box center [880, 728] width 98 height 41
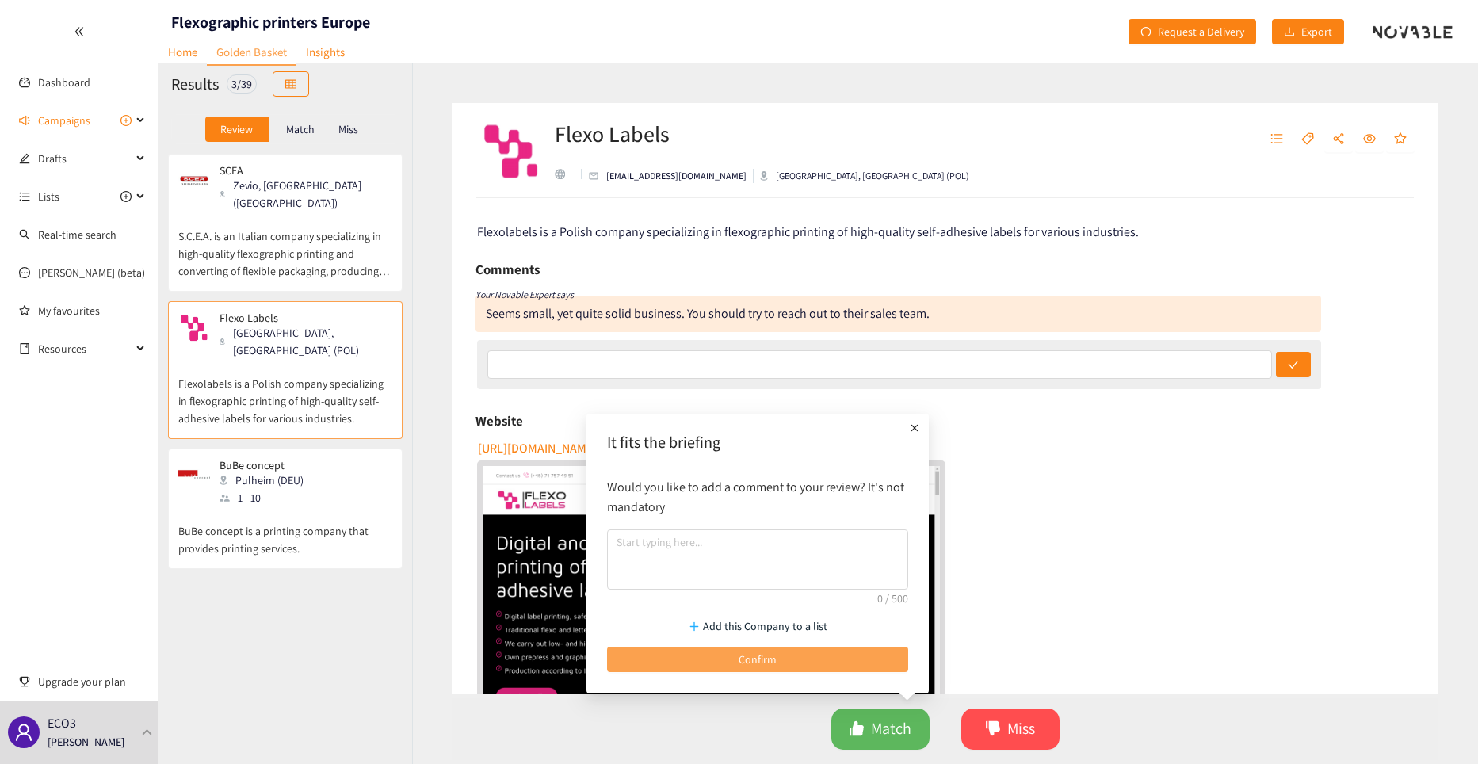
click at [763, 656] on span "Confirm" at bounding box center [757, 659] width 38 height 17
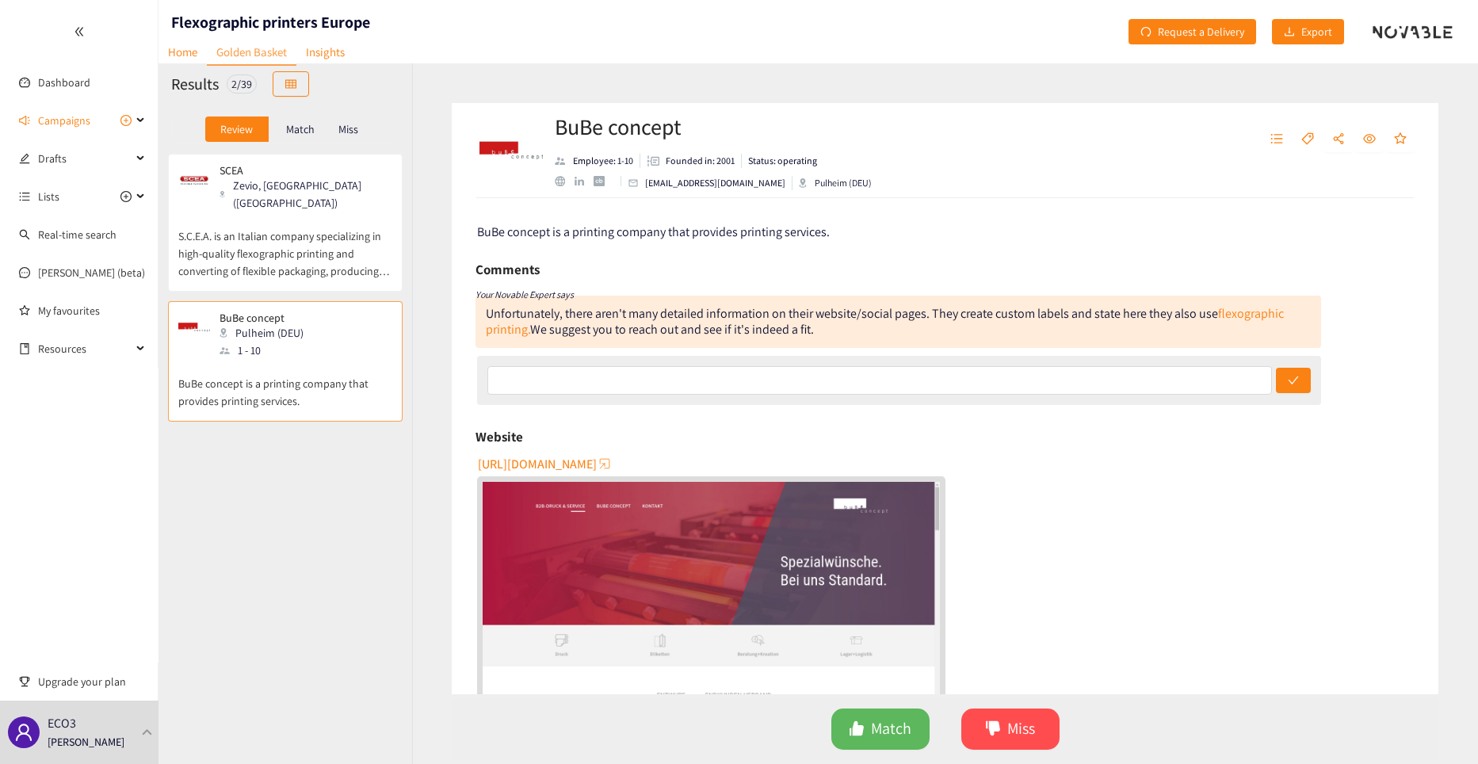
click at [319, 240] on p "S.C.E.A. is an Italian company specializing in high-quality flexographic printi…" at bounding box center [285, 246] width 214 height 68
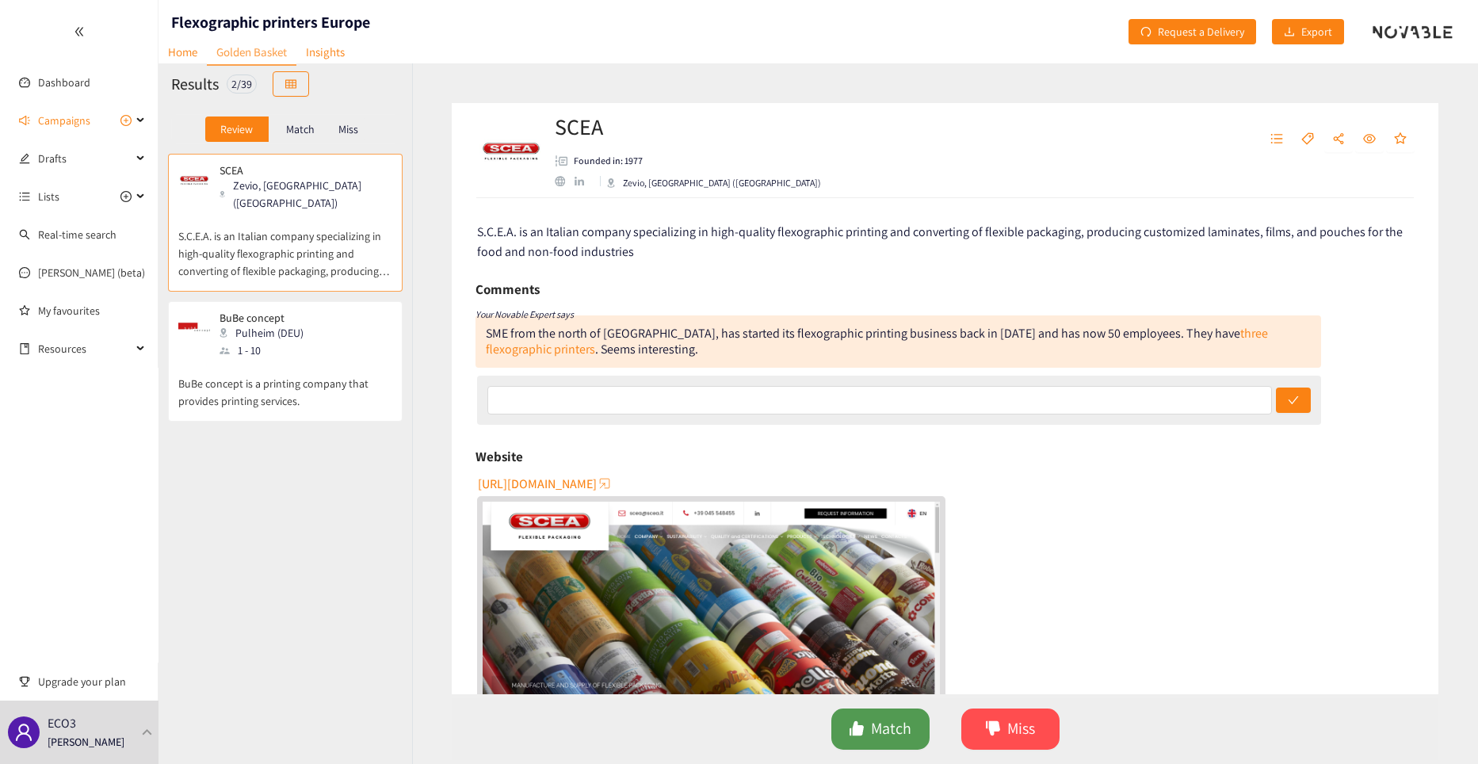
click at [883, 731] on span "Match" at bounding box center [891, 728] width 40 height 25
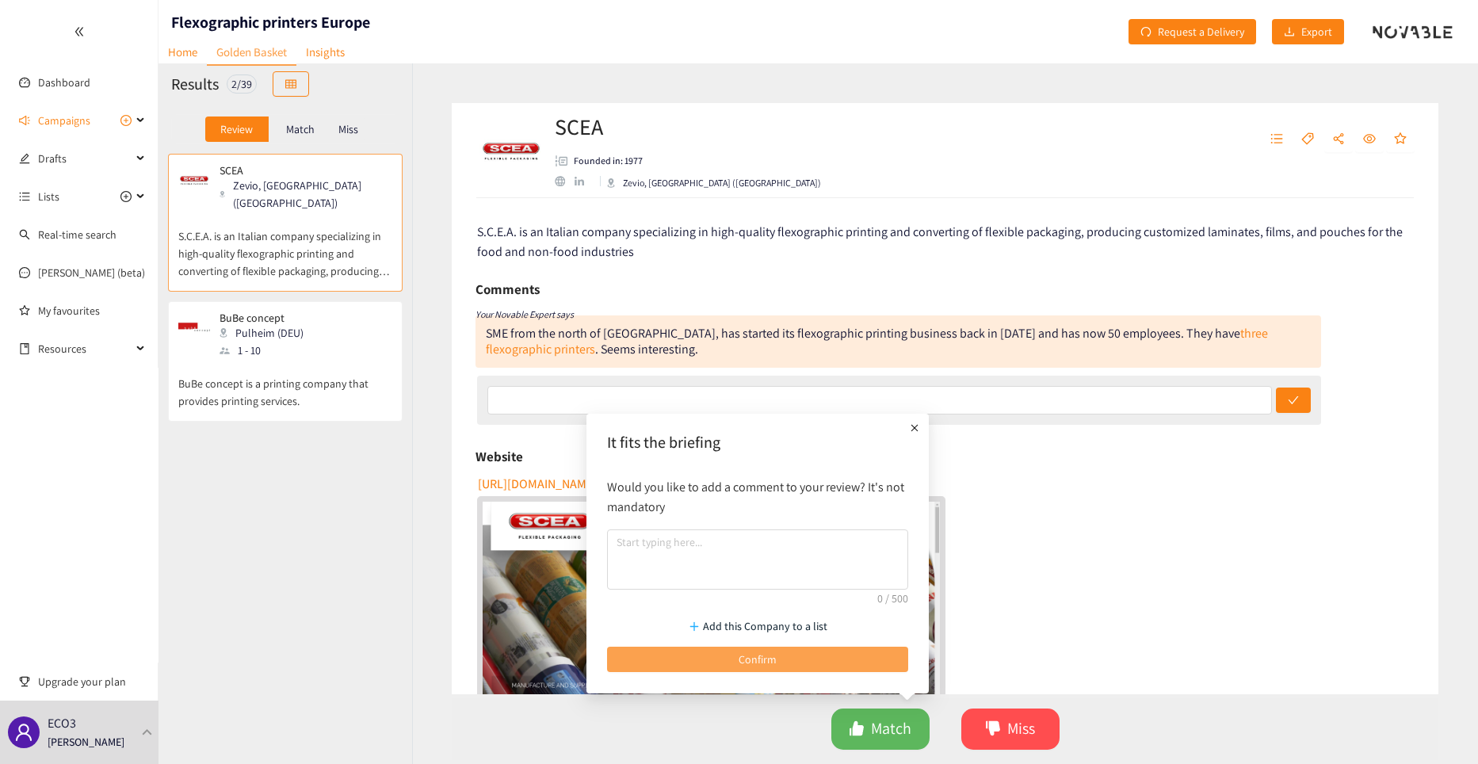
click at [758, 660] on span "Confirm" at bounding box center [757, 659] width 38 height 17
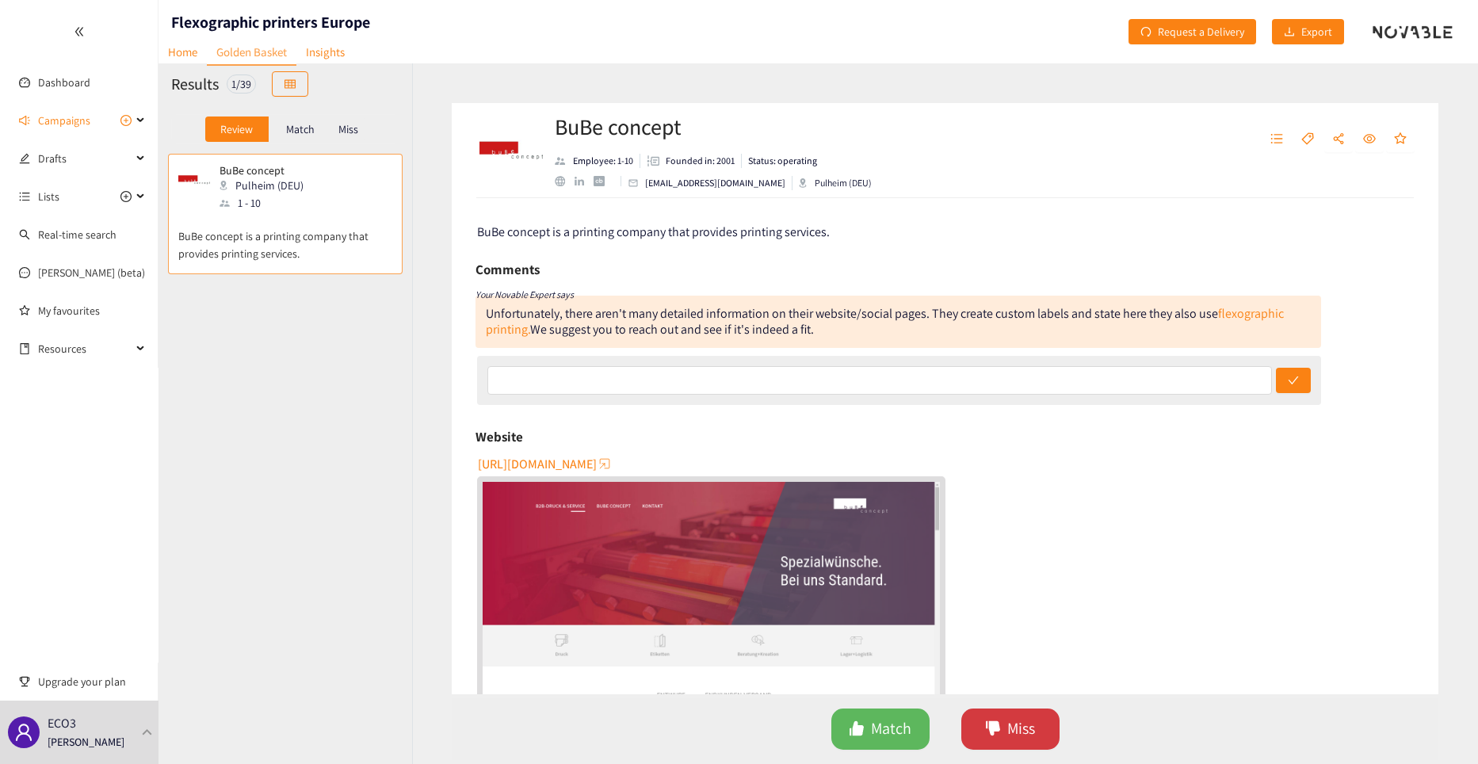
click at [1003, 733] on button "Miss" at bounding box center [1010, 728] width 98 height 41
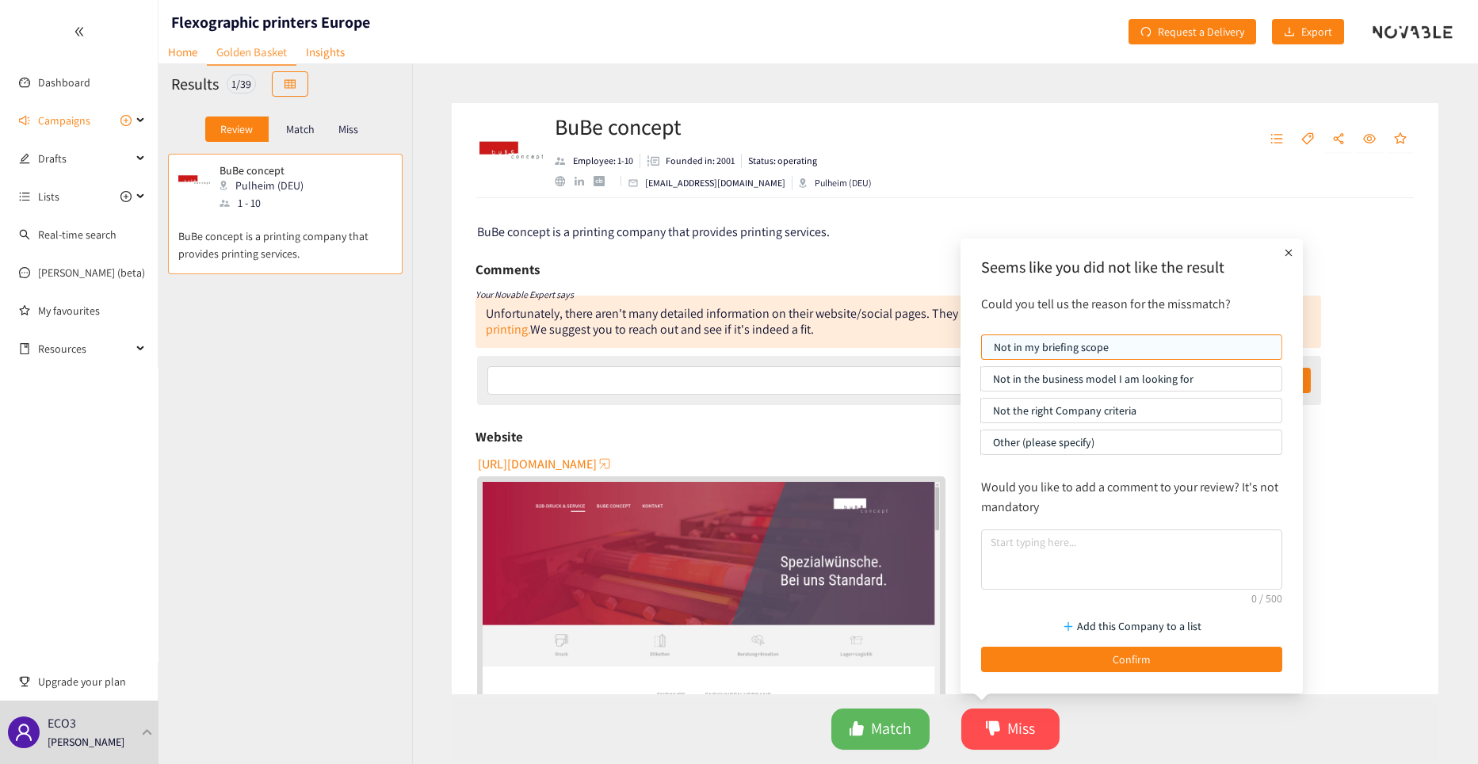
click at [1040, 373] on p "Not in the business model I am looking for" at bounding box center [1131, 379] width 277 height 24
click at [981, 383] on input "Not in the business model I am looking for" at bounding box center [981, 383] width 0 height 0
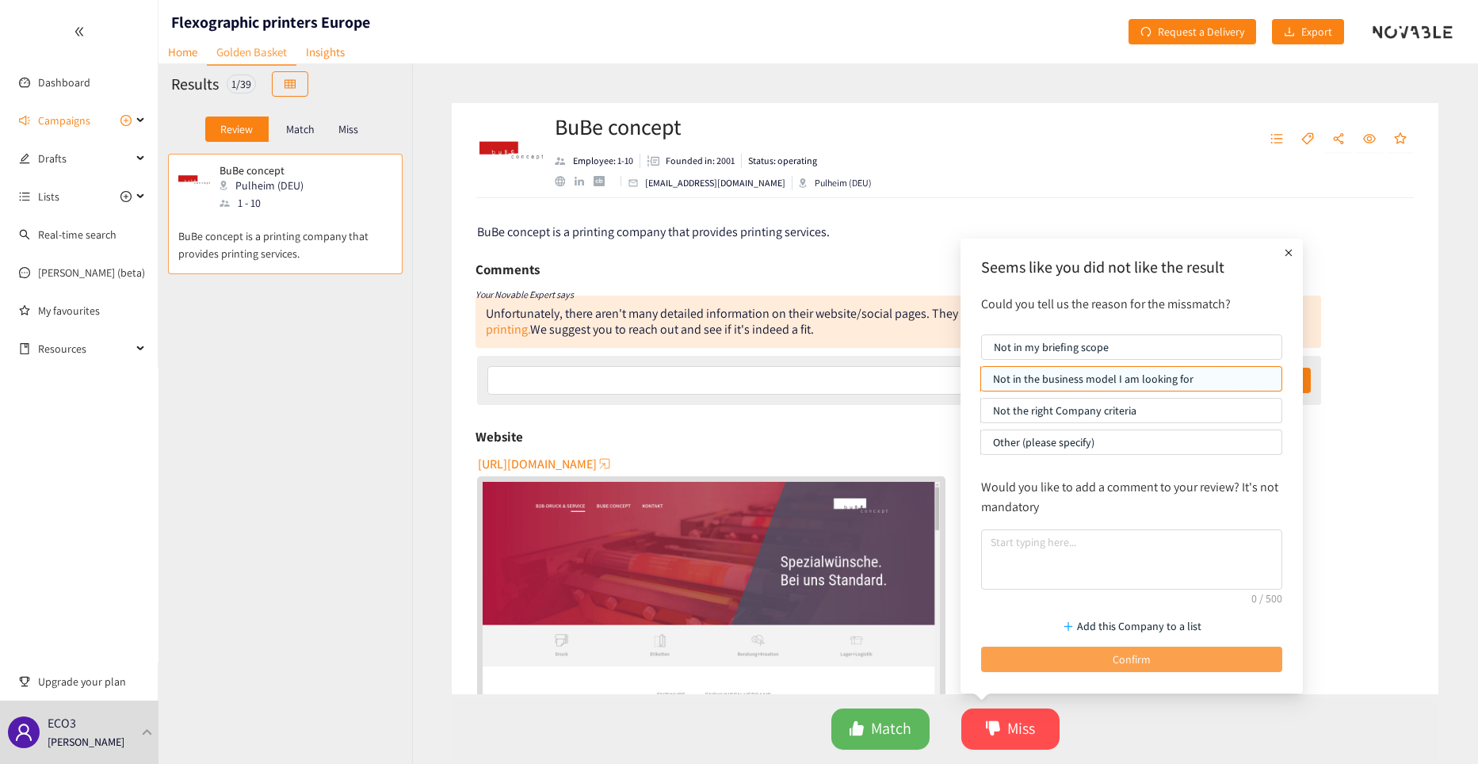
click at [1113, 655] on span "Confirm" at bounding box center [1132, 659] width 38 height 17
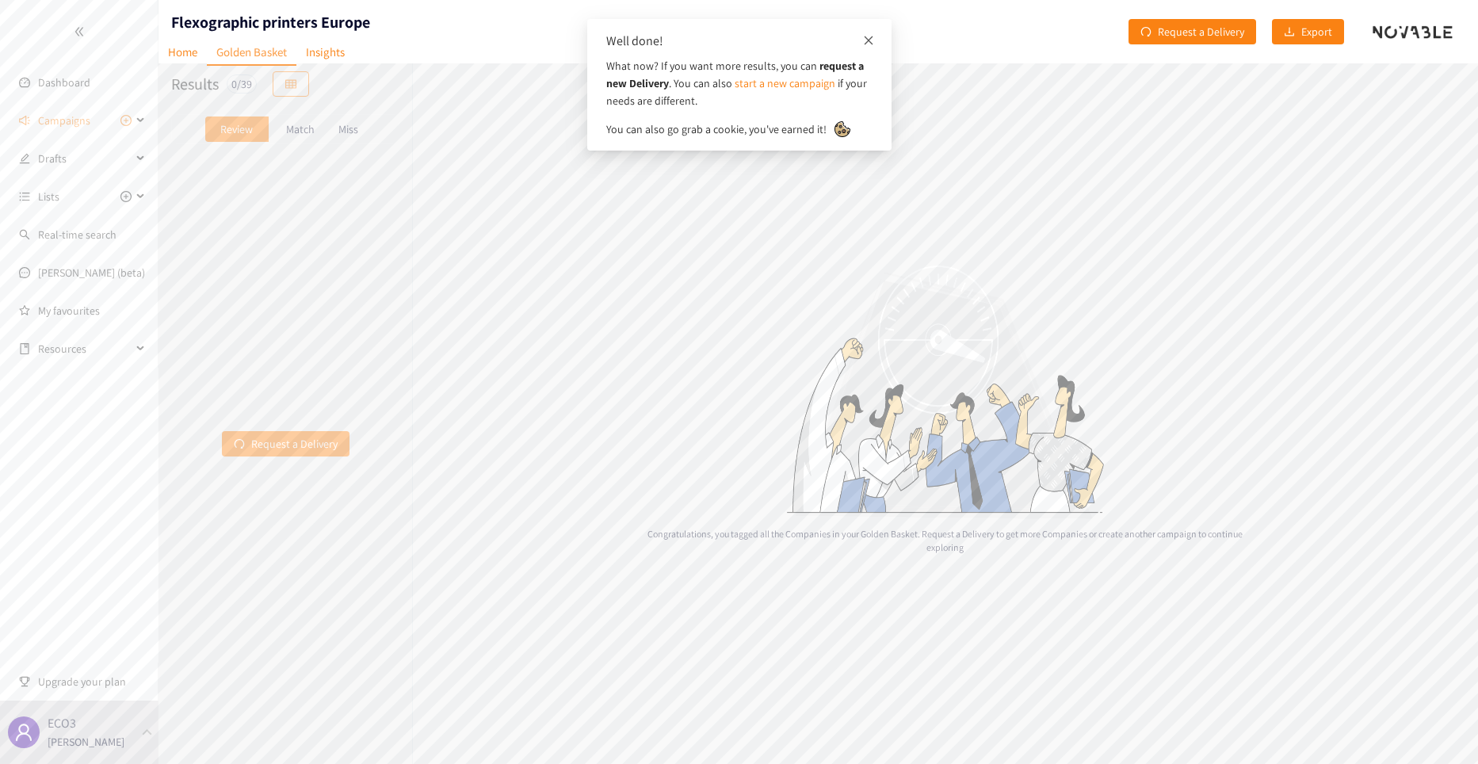
click at [868, 41] on icon "close" at bounding box center [868, 40] width 9 height 9
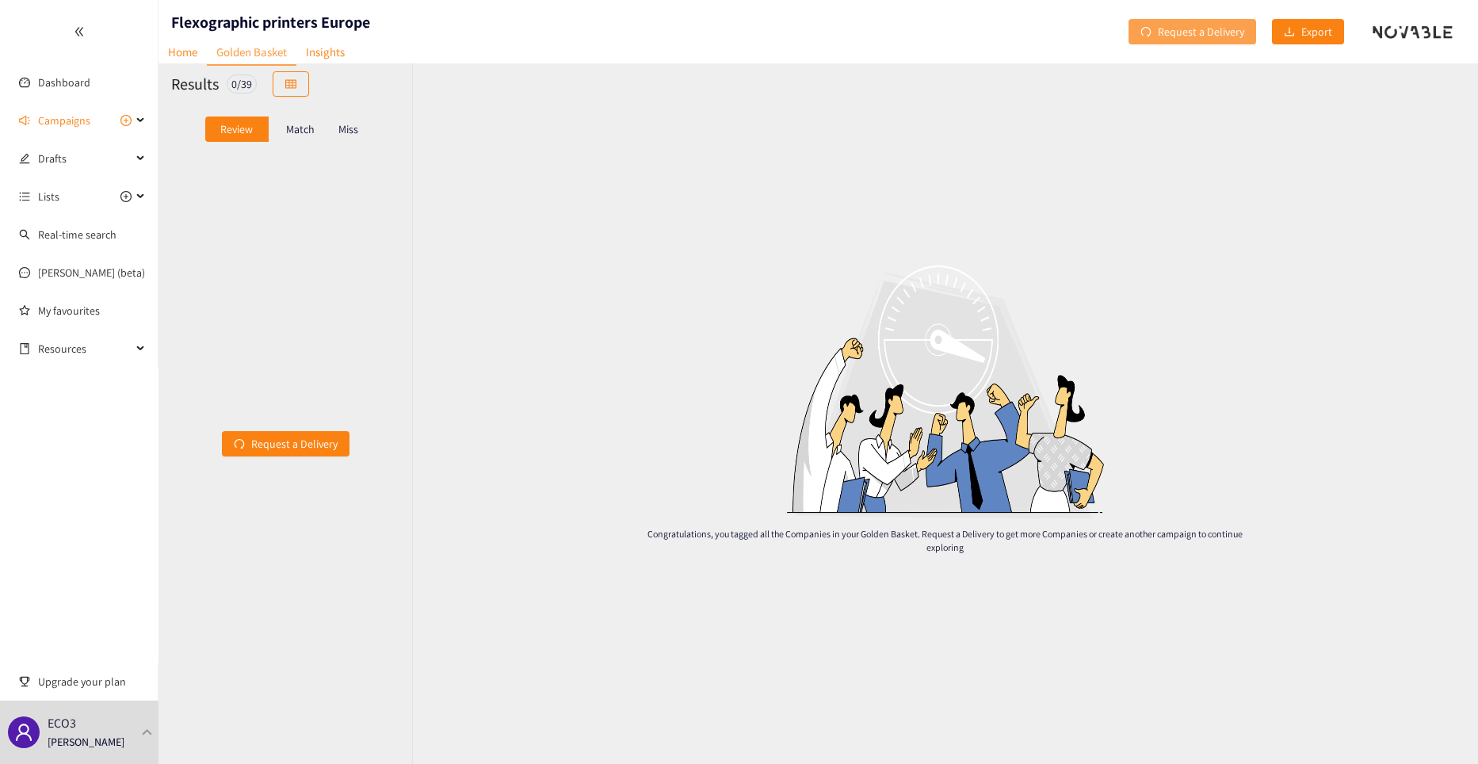
click at [1192, 32] on span "Request a Delivery" at bounding box center [1201, 31] width 86 height 17
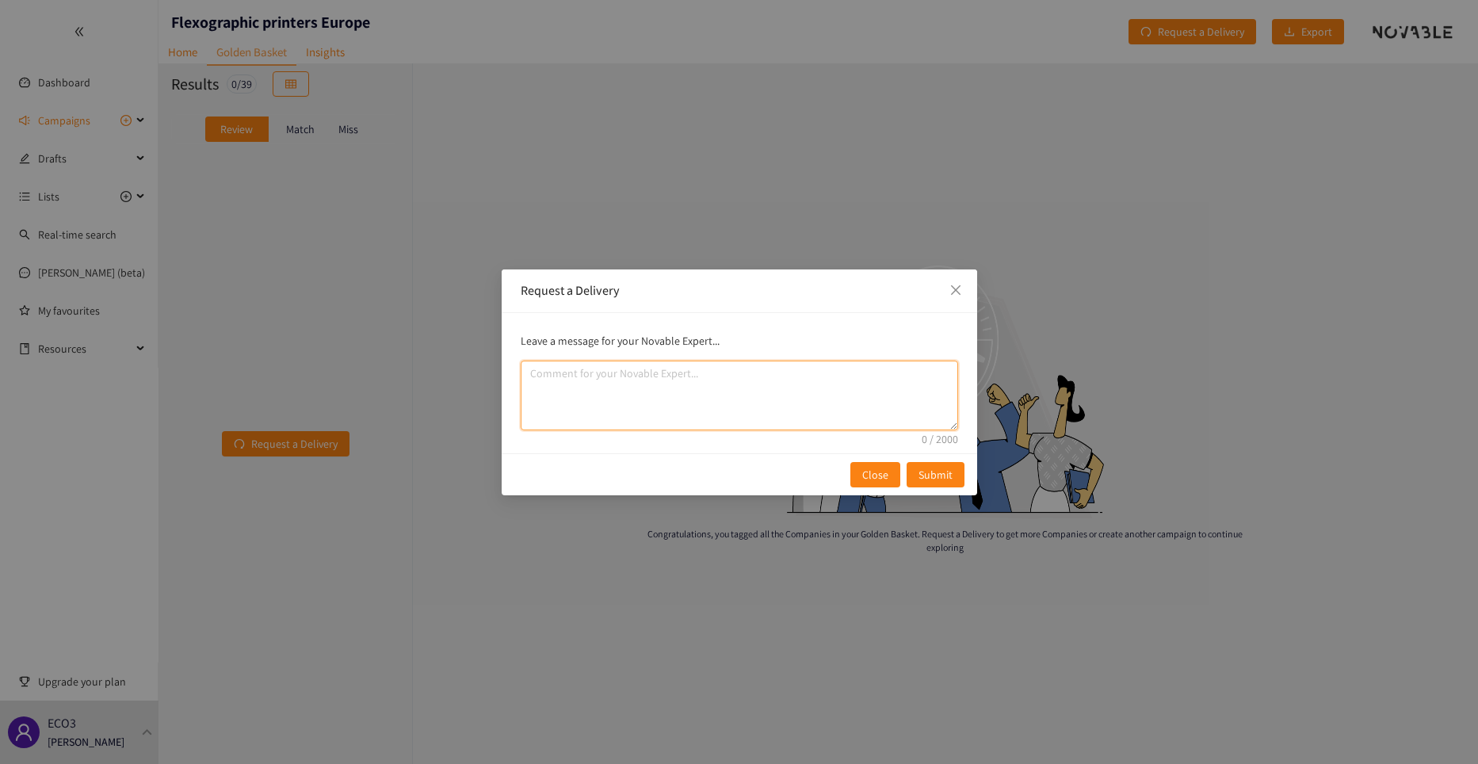
click at [567, 386] on textarea "comment" at bounding box center [739, 396] width 437 height 70
type textarea "Overview in excel please"
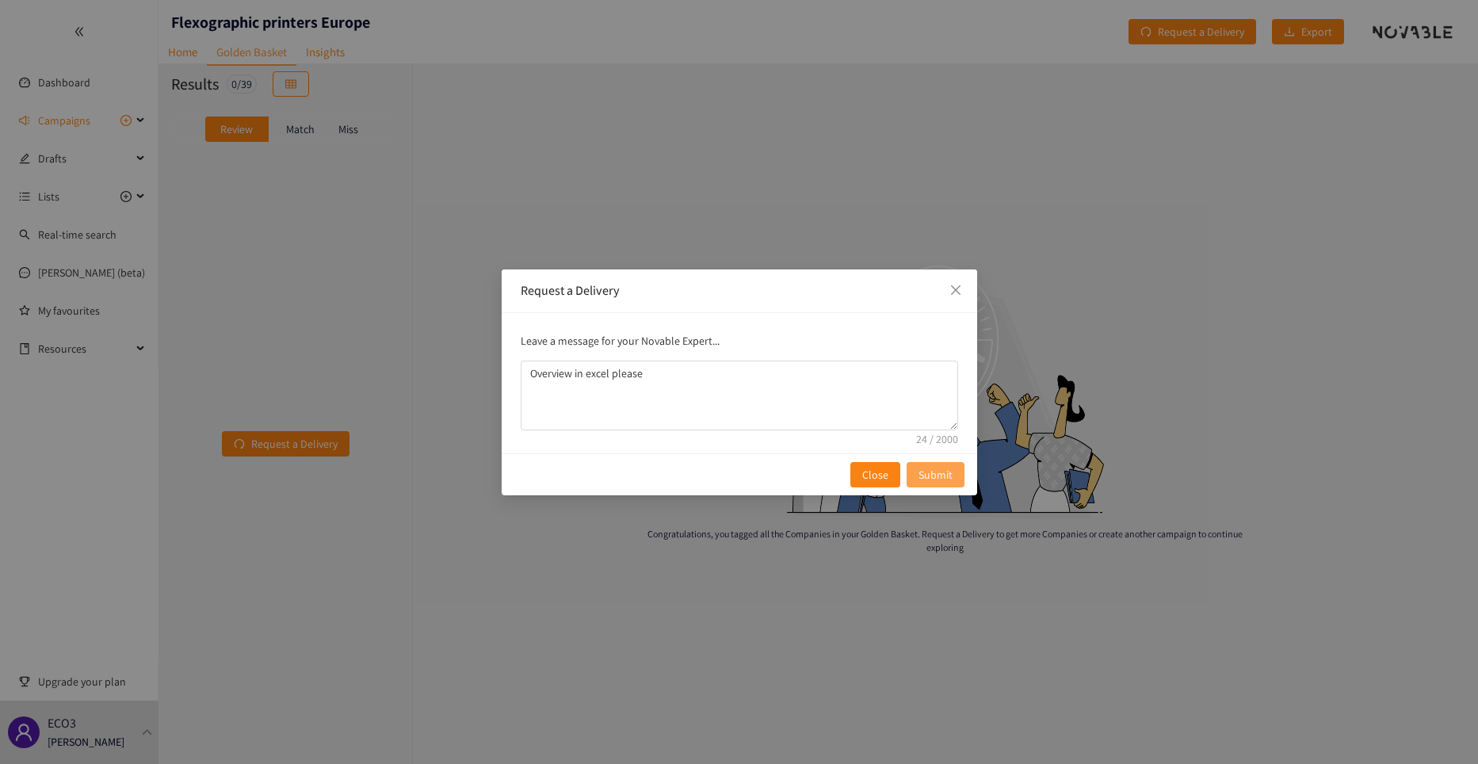
click at [935, 475] on span "Submit" at bounding box center [935, 474] width 34 height 17
